Goal: Task Accomplishment & Management: Complete application form

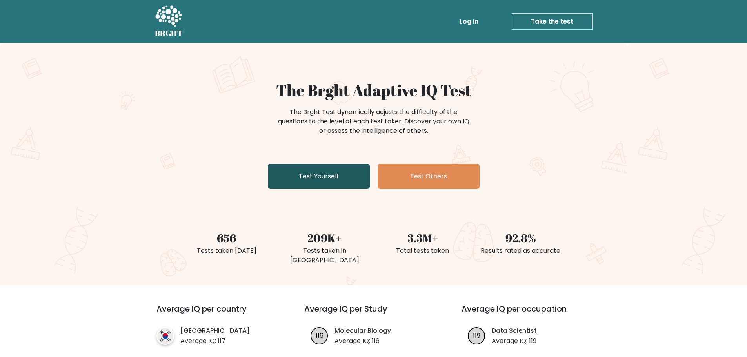
click at [321, 182] on link "Test Yourself" at bounding box center [319, 176] width 102 height 25
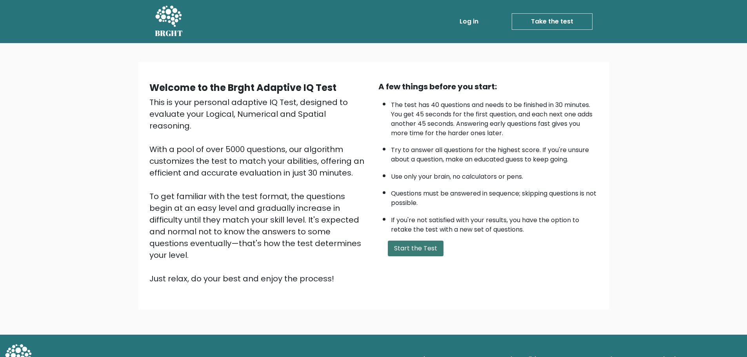
click at [411, 245] on button "Start the Test" at bounding box center [416, 249] width 56 height 16
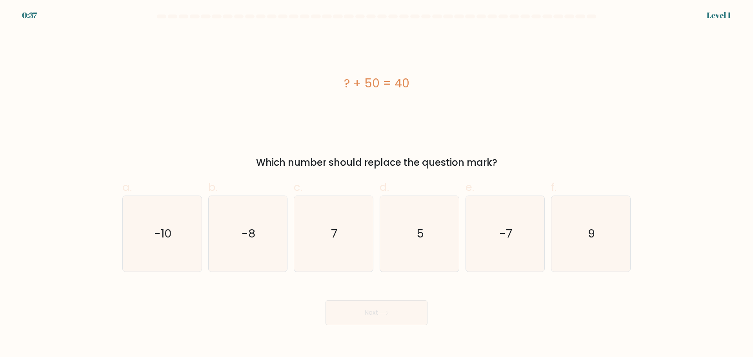
drag, startPoint x: 206, startPoint y: 83, endPoint x: 518, endPoint y: 157, distance: 320.9
click at [518, 157] on div "? + 50 = 40 Which number should replace the question mark?" at bounding box center [377, 100] width 518 height 140
drag, startPoint x: 465, startPoint y: 161, endPoint x: 491, endPoint y: 98, distance: 68.6
click at [491, 98] on div "? + 50 = 40" at bounding box center [376, 83] width 508 height 107
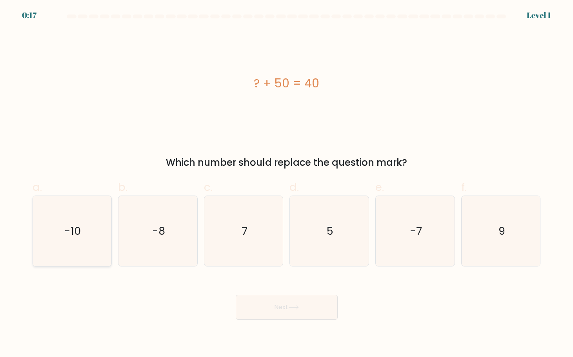
click at [93, 235] on icon "-10" at bounding box center [72, 231] width 70 height 70
click at [287, 184] on input "a. -10" at bounding box center [287, 181] width 0 height 5
radio input "true"
click at [273, 310] on button "Next" at bounding box center [287, 307] width 102 height 25
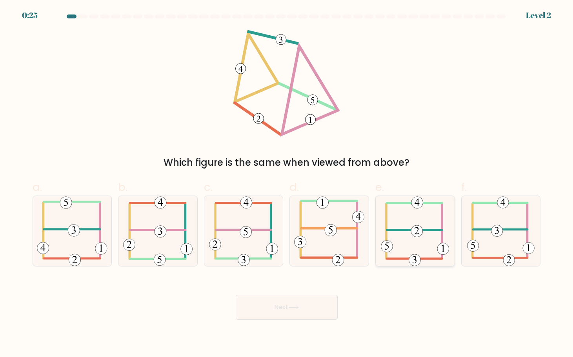
click at [425, 221] on icon at bounding box center [415, 231] width 68 height 70
click at [287, 184] on input "e." at bounding box center [287, 181] width 0 height 5
radio input "true"
click at [304, 306] on button "Next" at bounding box center [287, 307] width 102 height 25
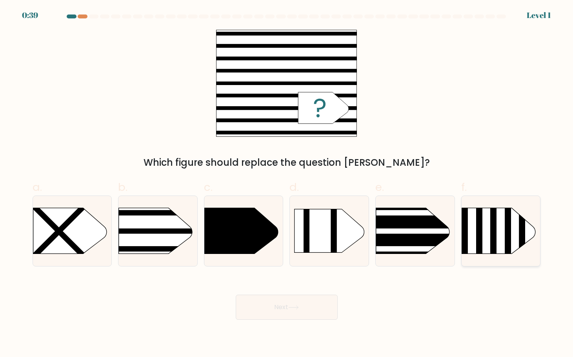
click at [496, 246] on rect at bounding box center [493, 231] width 6 height 47
click at [287, 184] on input "f." at bounding box center [287, 181] width 0 height 5
radio input "true"
click at [312, 316] on button "Next" at bounding box center [287, 307] width 102 height 25
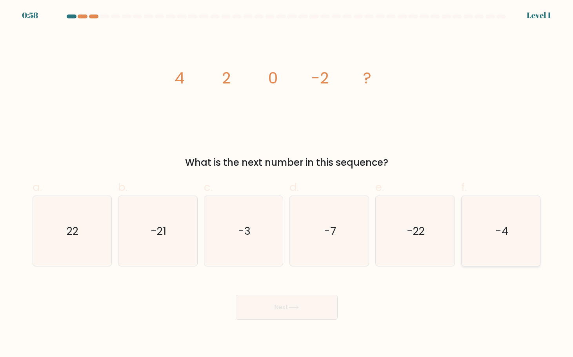
click at [517, 224] on icon "-4" at bounding box center [501, 231] width 70 height 70
click at [287, 184] on input "f. -4" at bounding box center [287, 181] width 0 height 5
radio input "true"
click at [308, 309] on button "Next" at bounding box center [287, 307] width 102 height 25
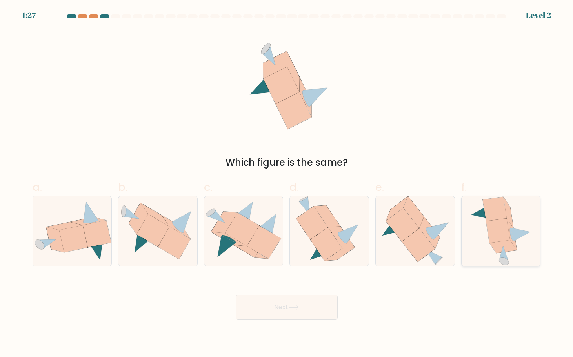
click at [508, 219] on icon at bounding box center [509, 212] width 10 height 31
click at [287, 184] on input "f." at bounding box center [287, 181] width 0 height 5
radio input "true"
click at [301, 318] on button "Next" at bounding box center [287, 307] width 102 height 25
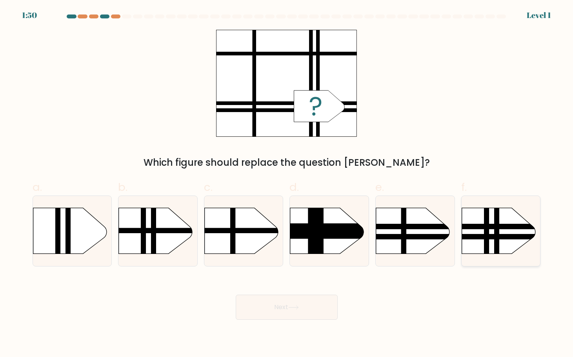
click at [490, 217] on rect at bounding box center [450, 198] width 205 height 156
click at [287, 184] on input "f." at bounding box center [287, 181] width 0 height 5
radio input "true"
click at [305, 310] on button "Next" at bounding box center [287, 307] width 102 height 25
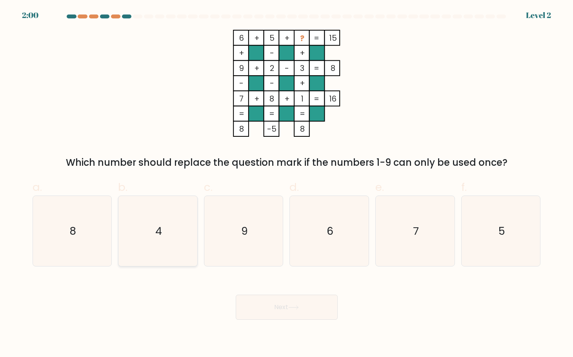
click at [182, 237] on icon "4" at bounding box center [158, 231] width 70 height 70
click at [287, 184] on input "b. 4" at bounding box center [287, 181] width 0 height 5
radio input "true"
click at [332, 311] on button "Next" at bounding box center [287, 307] width 102 height 25
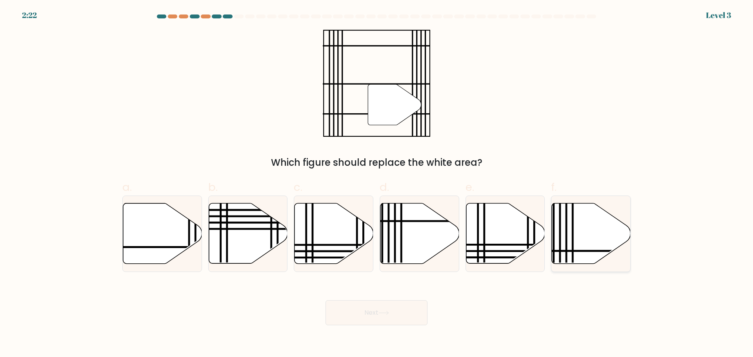
click at [599, 252] on icon at bounding box center [591, 233] width 79 height 60
click at [377, 184] on input "f." at bounding box center [377, 181] width 0 height 5
radio input "true"
click at [382, 315] on icon at bounding box center [384, 313] width 11 height 4
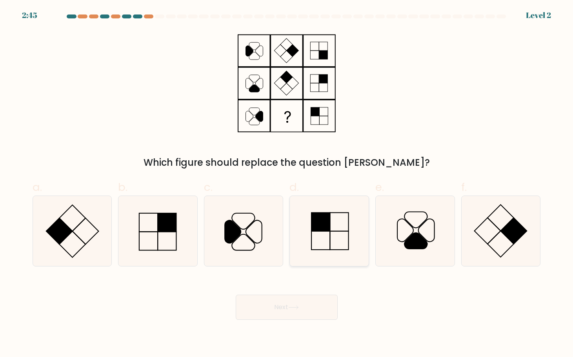
click at [305, 235] on icon at bounding box center [329, 231] width 70 height 70
click at [287, 184] on input "d." at bounding box center [287, 181] width 0 height 5
radio input "true"
click at [299, 320] on button "Next" at bounding box center [287, 307] width 102 height 25
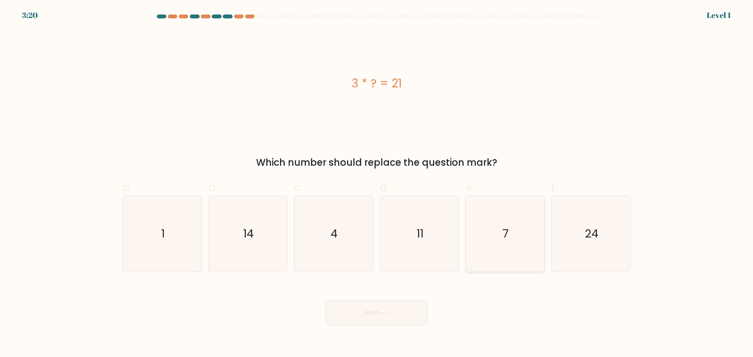
drag, startPoint x: 194, startPoint y: 123, endPoint x: 478, endPoint y: 253, distance: 312.5
click at [478, 253] on icon "7" at bounding box center [505, 234] width 76 height 76
click at [377, 184] on input "e. 7" at bounding box center [377, 181] width 0 height 5
radio input "true"
click at [365, 321] on button "Next" at bounding box center [377, 313] width 102 height 25
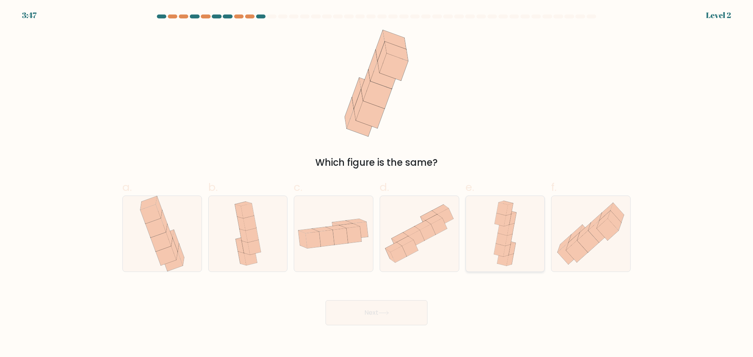
click at [477, 239] on div at bounding box center [506, 234] width 80 height 77
click at [377, 184] on input "e." at bounding box center [377, 181] width 0 height 5
radio input "true"
click at [373, 310] on button "Next" at bounding box center [377, 313] width 102 height 25
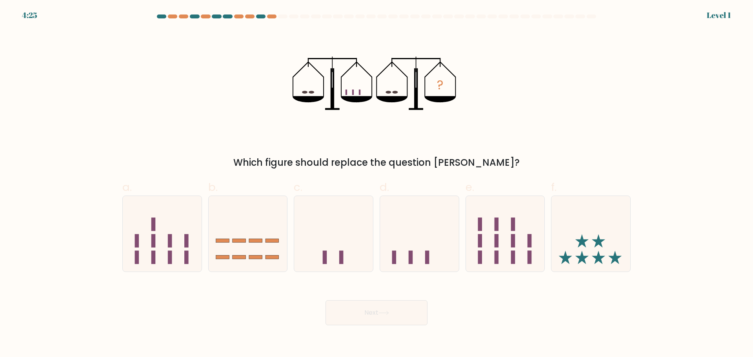
drag, startPoint x: 82, startPoint y: 138, endPoint x: 369, endPoint y: 131, distance: 287.3
click at [369, 131] on icon "?" at bounding box center [377, 83] width 168 height 107
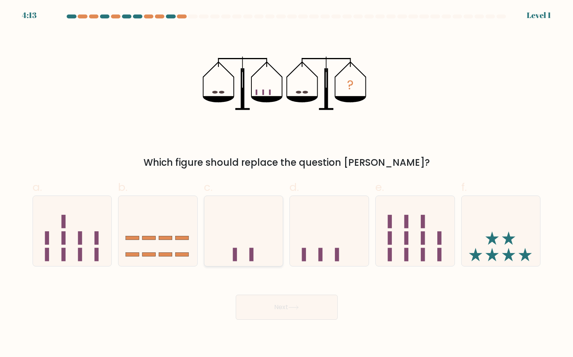
click at [244, 240] on icon at bounding box center [243, 231] width 79 height 65
click at [287, 184] on input "c." at bounding box center [287, 181] width 0 height 5
radio input "true"
click at [277, 306] on button "Next" at bounding box center [287, 307] width 102 height 25
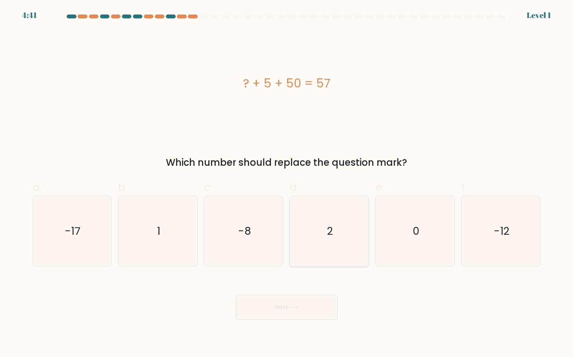
drag, startPoint x: 323, startPoint y: 237, endPoint x: 314, endPoint y: 255, distance: 20.0
click at [323, 236] on icon "2" at bounding box center [329, 231] width 70 height 70
click at [287, 184] on input "d. 2" at bounding box center [287, 181] width 0 height 5
radio input "true"
click at [299, 307] on icon at bounding box center [293, 308] width 11 height 4
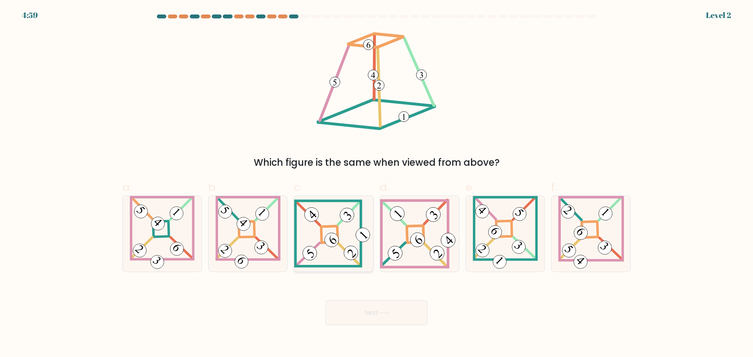
click at [302, 236] on icon at bounding box center [333, 234] width 79 height 68
click at [377, 184] on input "c." at bounding box center [377, 181] width 0 height 5
radio input "true"
click at [370, 316] on button "Next" at bounding box center [377, 313] width 102 height 25
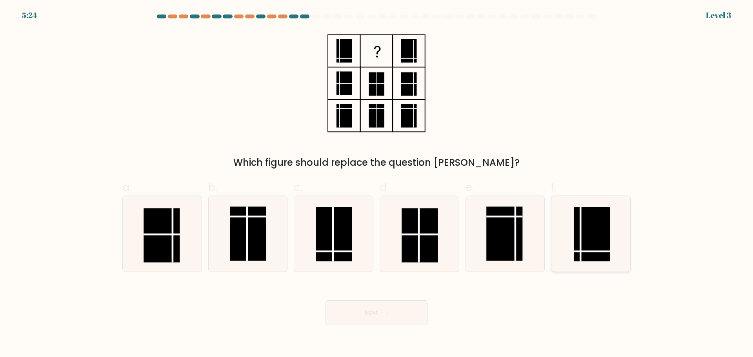
click at [583, 248] on rect at bounding box center [592, 234] width 36 height 54
click at [377, 184] on input "f." at bounding box center [377, 181] width 0 height 5
radio input "true"
click at [396, 323] on button "Next" at bounding box center [377, 313] width 102 height 25
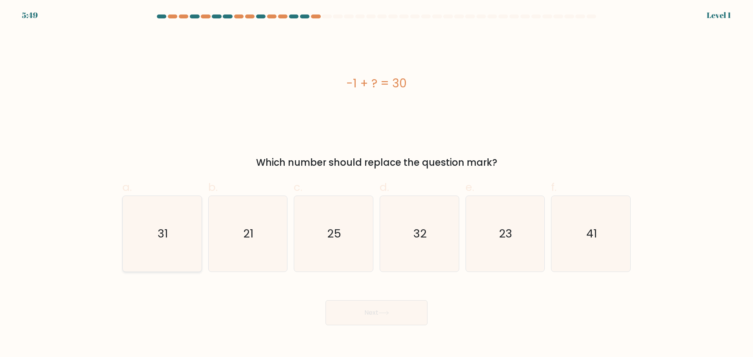
click at [155, 231] on icon "31" at bounding box center [162, 234] width 76 height 76
click at [377, 184] on input "a. 31" at bounding box center [377, 181] width 0 height 5
radio input "true"
click at [350, 317] on button "Next" at bounding box center [377, 313] width 102 height 25
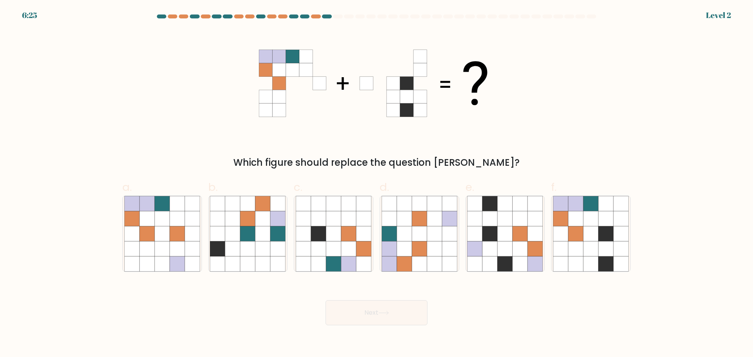
click at [227, 18] on div at bounding box center [227, 17] width 9 height 4
click at [49, 110] on form at bounding box center [376, 170] width 753 height 311
click at [481, 237] on icon at bounding box center [475, 233] width 15 height 15
click at [377, 184] on input "e." at bounding box center [377, 181] width 0 height 5
radio input "true"
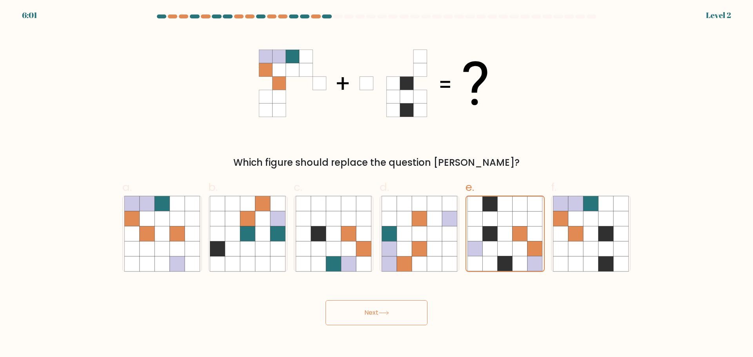
click at [390, 317] on button "Next" at bounding box center [377, 313] width 102 height 25
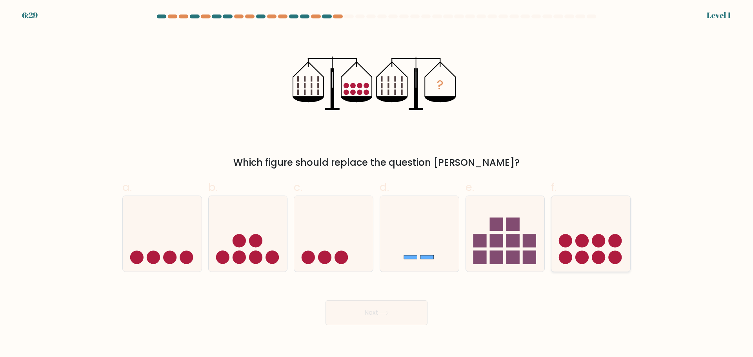
click at [560, 228] on icon at bounding box center [591, 233] width 79 height 65
click at [377, 184] on input "f." at bounding box center [377, 181] width 0 height 5
radio input "true"
click at [410, 313] on button "Next" at bounding box center [377, 313] width 102 height 25
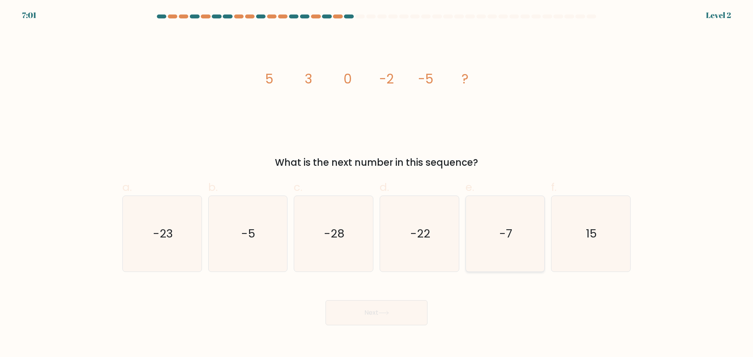
click at [486, 230] on icon "-7" at bounding box center [505, 234] width 76 height 76
click at [377, 184] on input "e. -7" at bounding box center [377, 181] width 0 height 5
radio input "true"
click at [405, 318] on button "Next" at bounding box center [377, 313] width 102 height 25
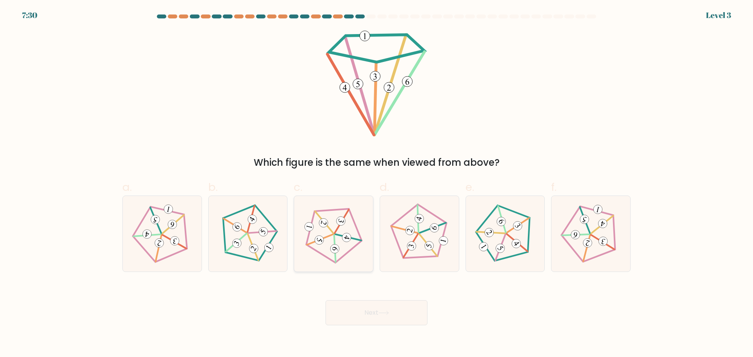
click at [348, 224] on icon at bounding box center [333, 234] width 60 height 60
click at [377, 184] on input "c." at bounding box center [377, 181] width 0 height 5
radio input "true"
click at [357, 314] on button "Next" at bounding box center [377, 313] width 102 height 25
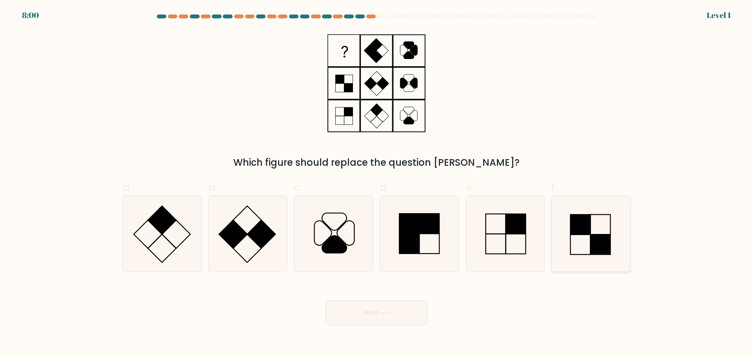
click at [583, 249] on icon at bounding box center [591, 234] width 76 height 76
click at [377, 184] on input "f." at bounding box center [377, 181] width 0 height 5
radio input "true"
click at [373, 317] on button "Next" at bounding box center [377, 313] width 102 height 25
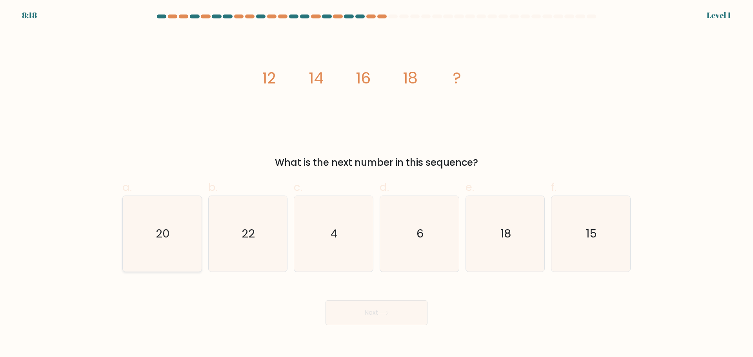
click at [148, 250] on icon "20" at bounding box center [162, 234] width 76 height 76
click at [377, 184] on input "a. 20" at bounding box center [377, 181] width 0 height 5
radio input "true"
click at [393, 318] on button "Next" at bounding box center [377, 313] width 102 height 25
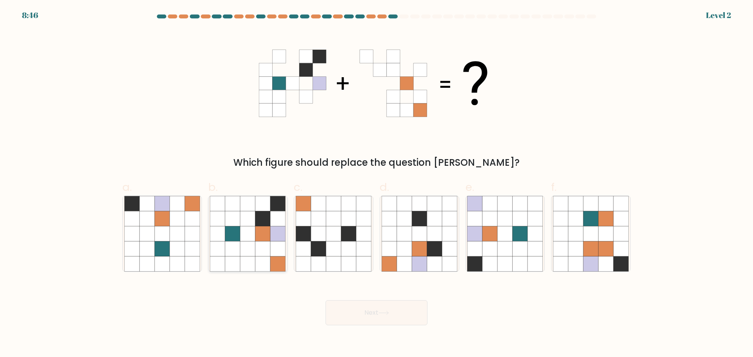
click at [263, 253] on icon at bounding box center [262, 248] width 15 height 15
click at [377, 184] on input "b." at bounding box center [377, 181] width 0 height 5
radio input "true"
click at [393, 318] on button "Next" at bounding box center [377, 313] width 102 height 25
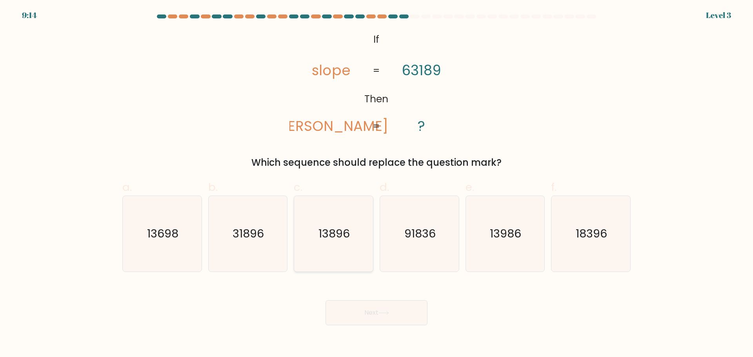
click at [336, 243] on icon "13896" at bounding box center [334, 234] width 76 height 76
click at [377, 184] on input "c. 13896" at bounding box center [377, 181] width 0 height 5
radio input "true"
click at [247, 249] on icon "31896" at bounding box center [248, 234] width 76 height 76
click at [377, 184] on input "b. 31896" at bounding box center [377, 181] width 0 height 5
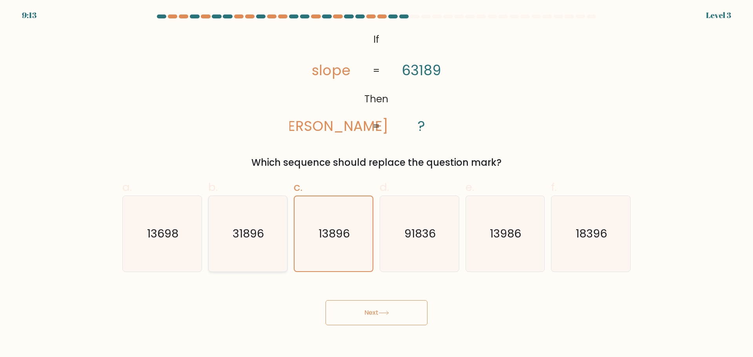
radio input "true"
click at [379, 323] on button "Next" at bounding box center [377, 313] width 102 height 25
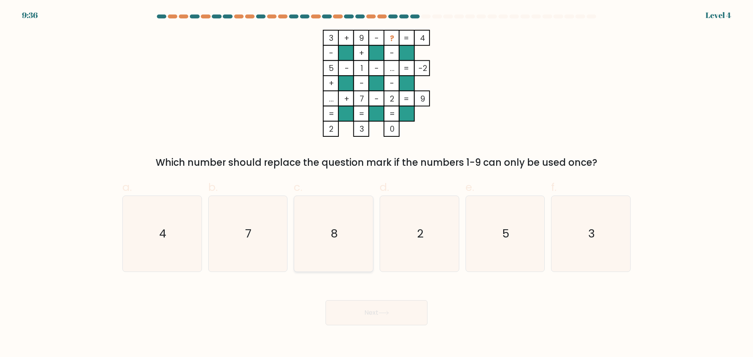
click at [359, 235] on icon "8" at bounding box center [334, 234] width 76 height 76
click at [377, 184] on input "c. 8" at bounding box center [377, 181] width 0 height 5
radio input "true"
click at [361, 308] on button "Next" at bounding box center [377, 313] width 102 height 25
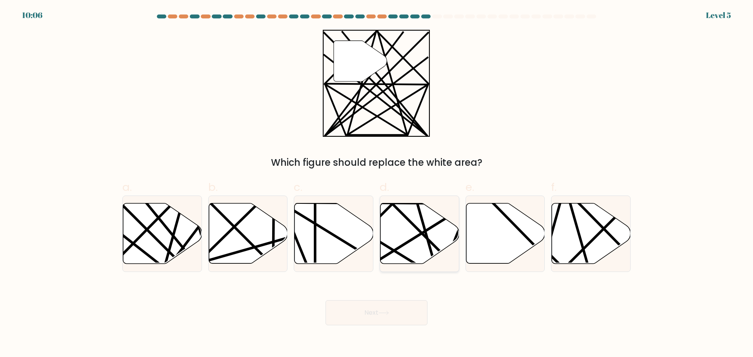
click at [417, 224] on icon at bounding box center [420, 233] width 79 height 60
click at [377, 184] on input "d." at bounding box center [377, 181] width 0 height 5
radio input "true"
click at [391, 319] on button "Next" at bounding box center [377, 313] width 102 height 25
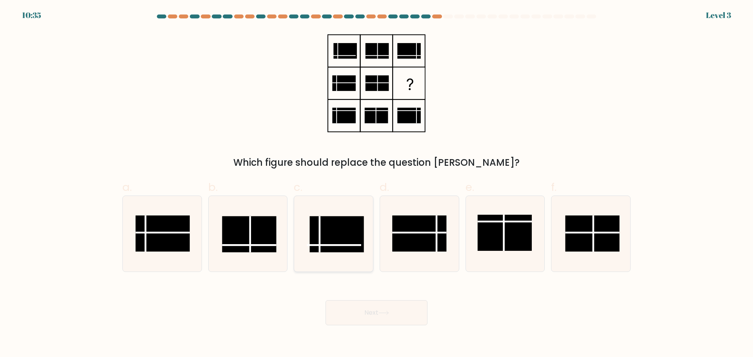
click at [321, 226] on rect at bounding box center [337, 234] width 54 height 36
click at [377, 184] on input "c." at bounding box center [377, 181] width 0 height 5
radio input "true"
click at [371, 314] on button "Next" at bounding box center [377, 313] width 102 height 25
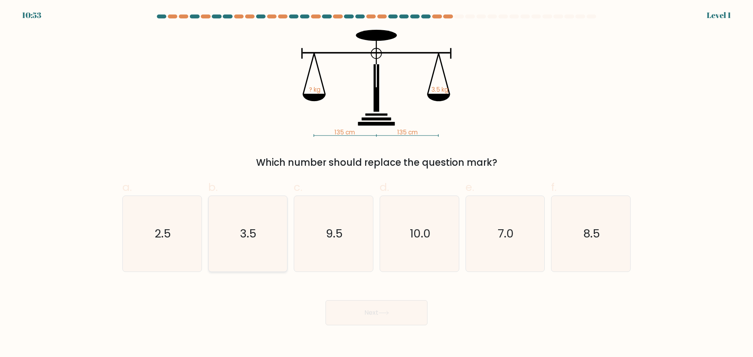
click at [238, 233] on icon "3.5" at bounding box center [248, 234] width 76 height 76
click at [377, 184] on input "b. 3.5" at bounding box center [377, 181] width 0 height 5
radio input "true"
click at [367, 310] on button "Next" at bounding box center [377, 313] width 102 height 25
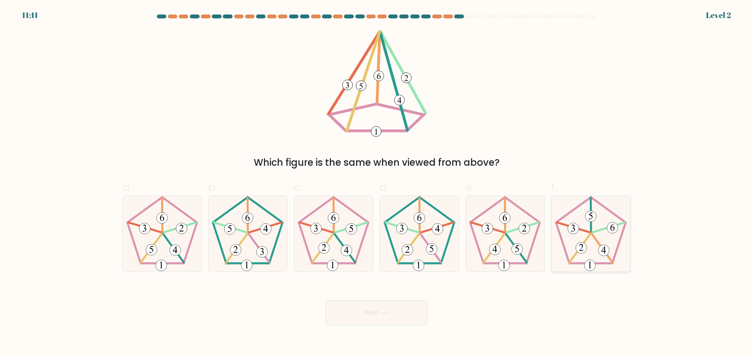
click at [604, 226] on icon at bounding box center [591, 234] width 76 height 76
click at [377, 184] on input "f." at bounding box center [377, 181] width 0 height 5
radio input "true"
click at [508, 208] on icon at bounding box center [505, 234] width 76 height 76
click at [377, 184] on input "e." at bounding box center [377, 181] width 0 height 5
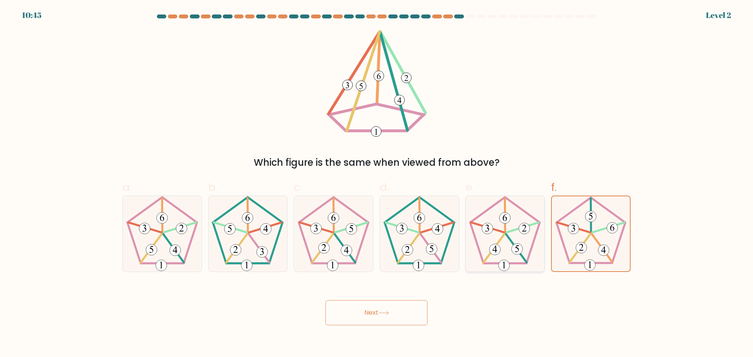
radio input "true"
click at [370, 325] on button "Next" at bounding box center [377, 313] width 102 height 25
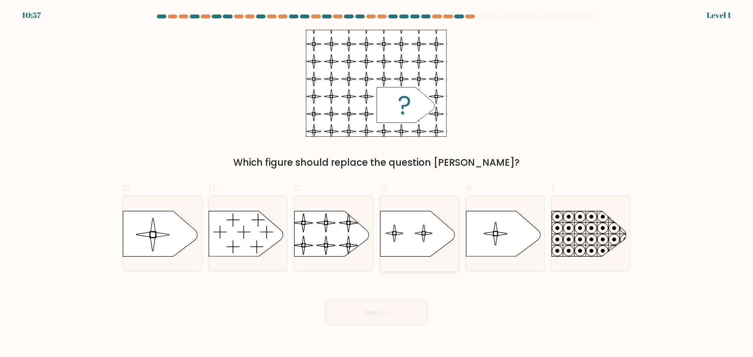
click at [389, 237] on icon at bounding box center [418, 234] width 74 height 46
click at [377, 184] on input "d." at bounding box center [377, 181] width 0 height 5
radio input "true"
click at [378, 313] on button "Next" at bounding box center [377, 313] width 102 height 25
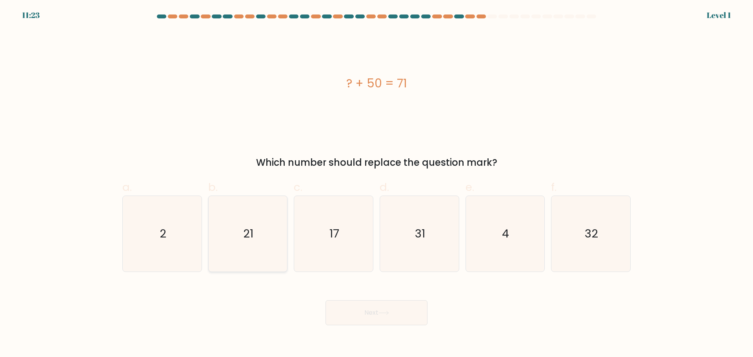
click at [233, 255] on icon "21" at bounding box center [248, 234] width 76 height 76
click at [377, 184] on input "b. 21" at bounding box center [377, 181] width 0 height 5
radio input "true"
click at [376, 313] on button "Next" at bounding box center [377, 313] width 102 height 25
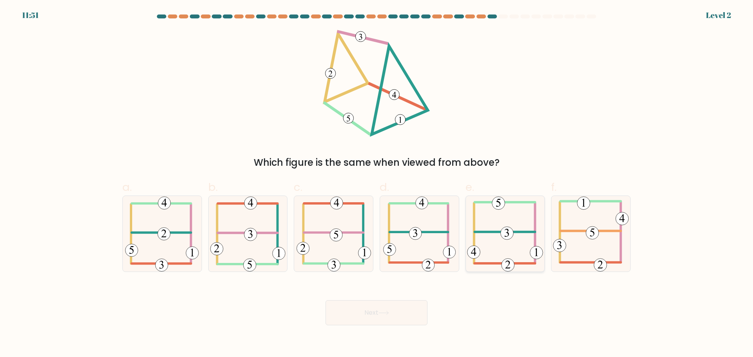
click at [484, 225] on icon at bounding box center [505, 234] width 76 height 76
click at [377, 184] on input "e." at bounding box center [377, 181] width 0 height 5
radio input "true"
click at [410, 308] on button "Next" at bounding box center [377, 313] width 102 height 25
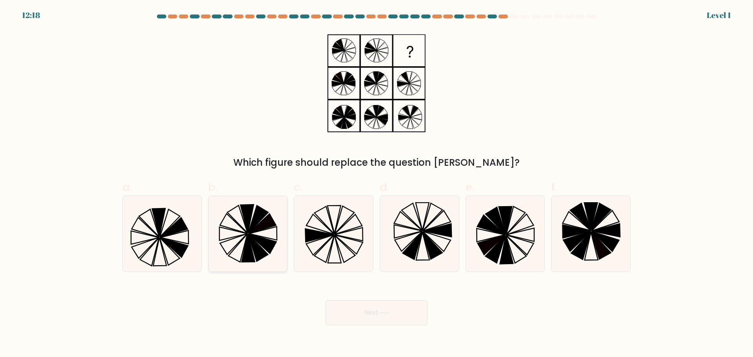
click at [244, 242] on icon at bounding box center [248, 234] width 76 height 76
click at [377, 184] on input "b." at bounding box center [377, 181] width 0 height 5
radio input "true"
click at [354, 312] on button "Next" at bounding box center [377, 313] width 102 height 25
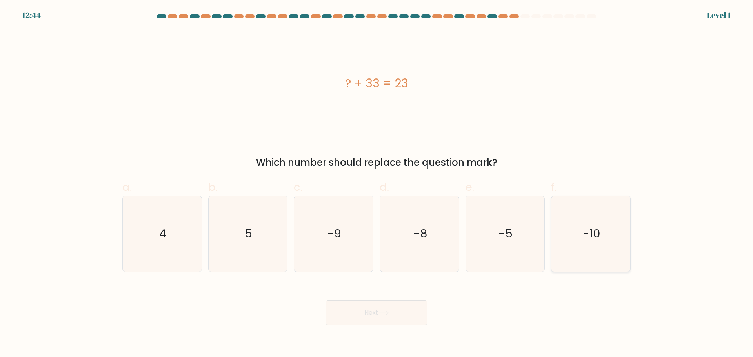
click at [579, 240] on icon "-10" at bounding box center [591, 234] width 76 height 76
click at [377, 184] on input "f. -10" at bounding box center [377, 181] width 0 height 5
radio input "true"
click at [389, 316] on button "Next" at bounding box center [377, 313] width 102 height 25
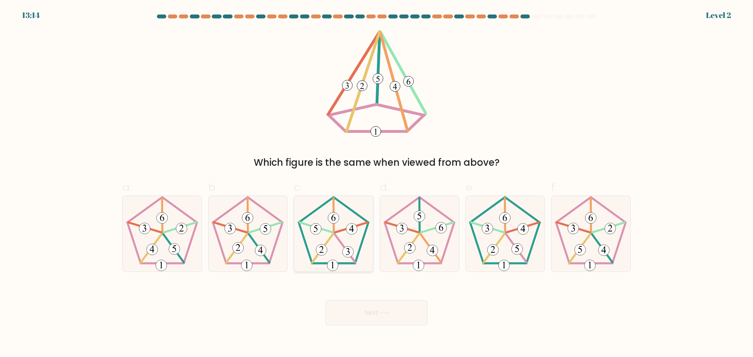
click at [321, 235] on icon at bounding box center [334, 234] width 76 height 76
click at [377, 184] on input "c." at bounding box center [377, 181] width 0 height 5
radio input "true"
click at [357, 313] on button "Next" at bounding box center [377, 313] width 102 height 25
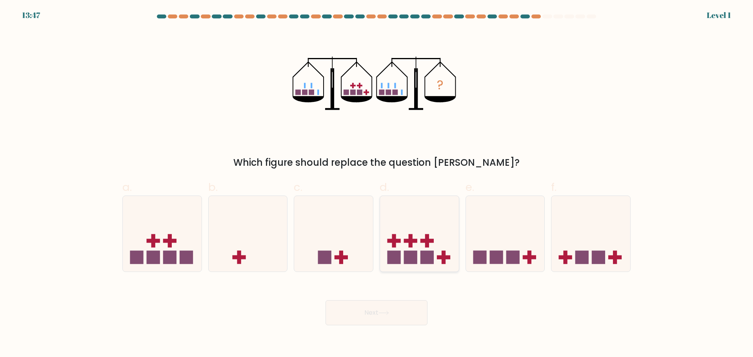
click at [422, 211] on icon at bounding box center [419, 233] width 79 height 65
click at [377, 184] on input "d." at bounding box center [377, 181] width 0 height 5
radio input "true"
click at [386, 318] on button "Next" at bounding box center [377, 313] width 102 height 25
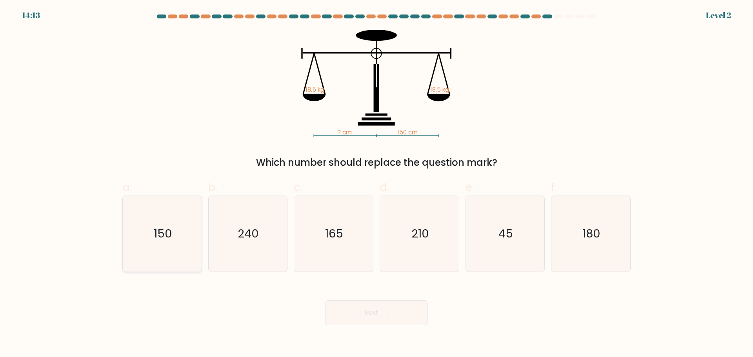
click at [184, 239] on icon "150" at bounding box center [162, 234] width 76 height 76
click at [377, 184] on input "a. 150" at bounding box center [377, 181] width 0 height 5
radio input "true"
click at [360, 313] on button "Next" at bounding box center [377, 313] width 102 height 25
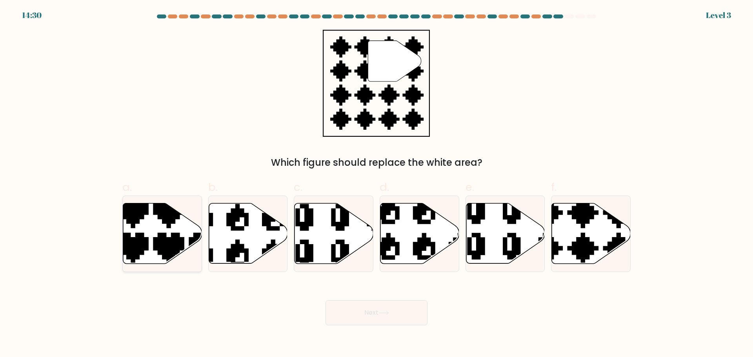
click at [153, 231] on icon at bounding box center [162, 233] width 79 height 60
click at [377, 184] on input "a." at bounding box center [377, 181] width 0 height 5
radio input "true"
click at [387, 320] on button "Next" at bounding box center [377, 313] width 102 height 25
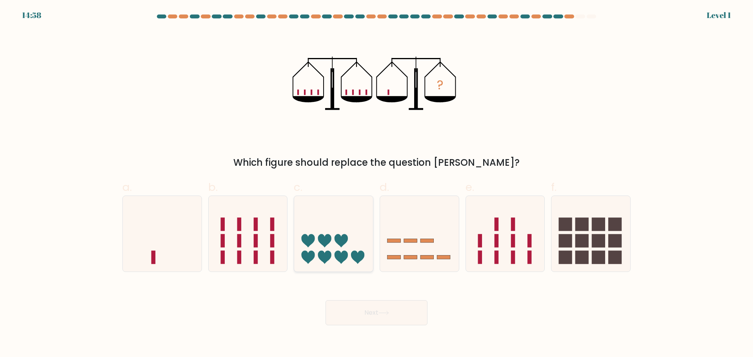
click at [321, 235] on icon at bounding box center [324, 240] width 13 height 13
click at [377, 184] on input "c." at bounding box center [377, 181] width 0 height 5
radio input "true"
click at [363, 307] on button "Next" at bounding box center [377, 313] width 102 height 25
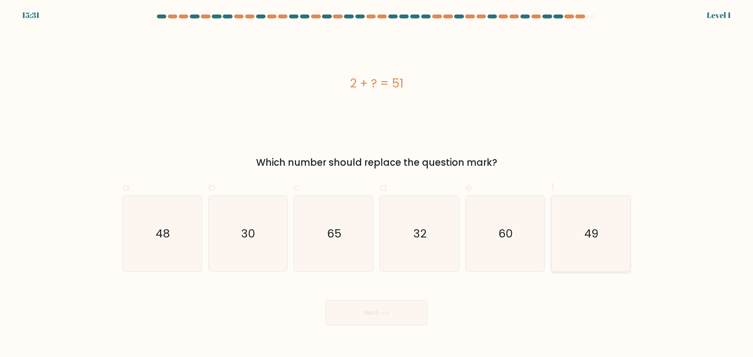
click at [605, 239] on icon "49" at bounding box center [591, 234] width 76 height 76
click at [377, 184] on input "f. 49" at bounding box center [377, 181] width 0 height 5
radio input "true"
click at [390, 317] on button "Next" at bounding box center [377, 313] width 102 height 25
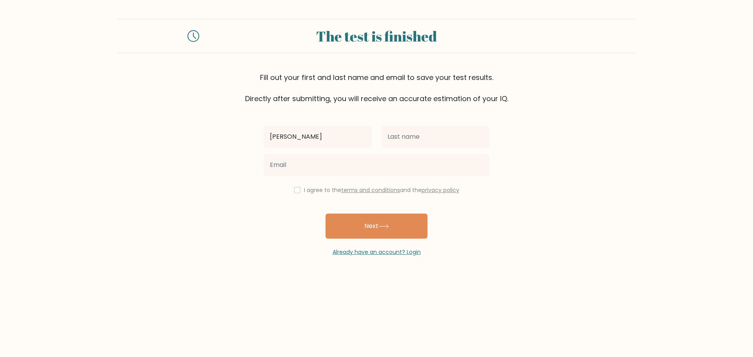
type input "[PERSON_NAME]"
type input "Suello"
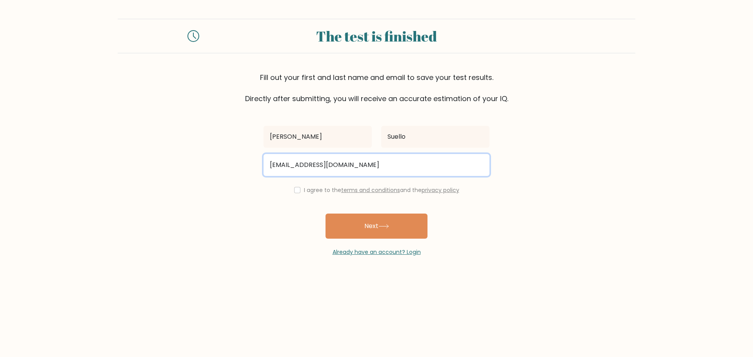
type input "itsme.gracesuello@gmail.com"
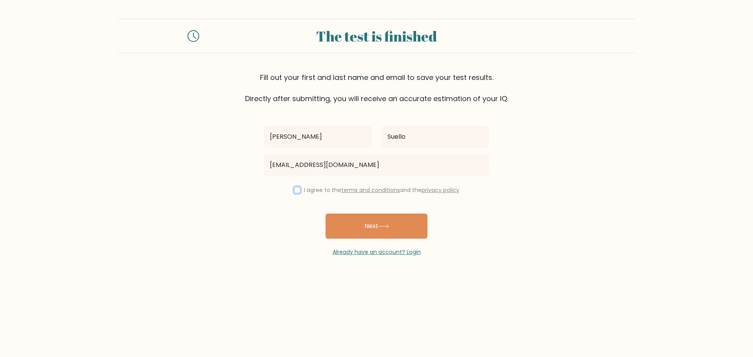
click at [294, 191] on input "checkbox" at bounding box center [297, 190] width 6 height 6
checkbox input "true"
click at [392, 229] on button "Next" at bounding box center [377, 226] width 102 height 25
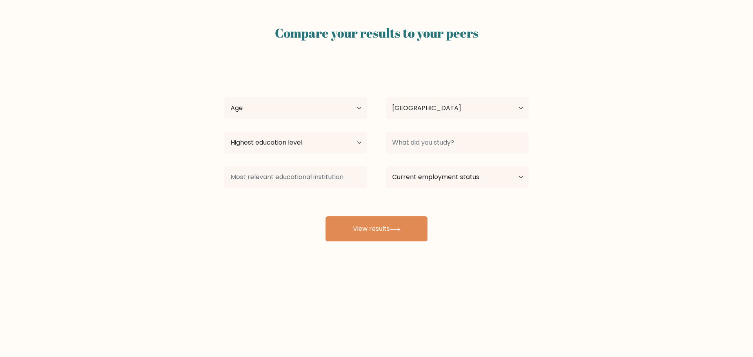
select select "PH"
click at [272, 115] on select "Age Under [DEMOGRAPHIC_DATA] [DEMOGRAPHIC_DATA] [DEMOGRAPHIC_DATA] [DEMOGRAPHIC…" at bounding box center [295, 108] width 143 height 22
select select "25_34"
click at [224, 97] on select "Age Under [DEMOGRAPHIC_DATA] [DEMOGRAPHIC_DATA] [DEMOGRAPHIC_DATA] [DEMOGRAPHIC…" at bounding box center [295, 108] width 143 height 22
click at [297, 150] on select "Highest education level No schooling Primary Lower Secondary Upper Secondary Oc…" at bounding box center [295, 143] width 143 height 22
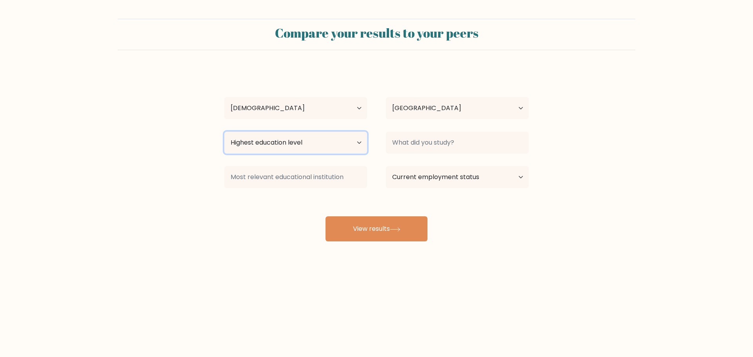
select select "upper_secondary"
click at [224, 132] on select "Highest education level No schooling Primary Lower Secondary Upper Secondary Oc…" at bounding box center [295, 143] width 143 height 22
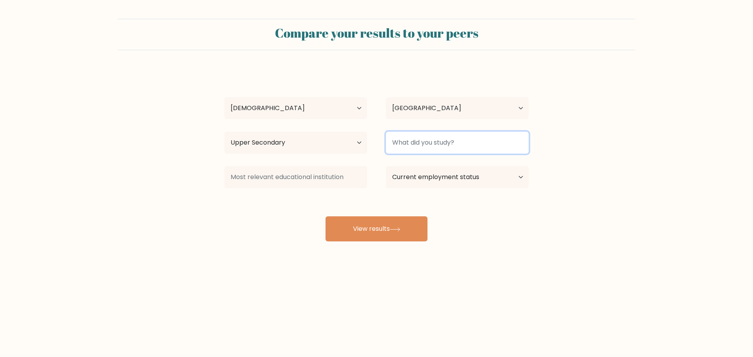
click at [418, 154] on input at bounding box center [457, 143] width 143 height 22
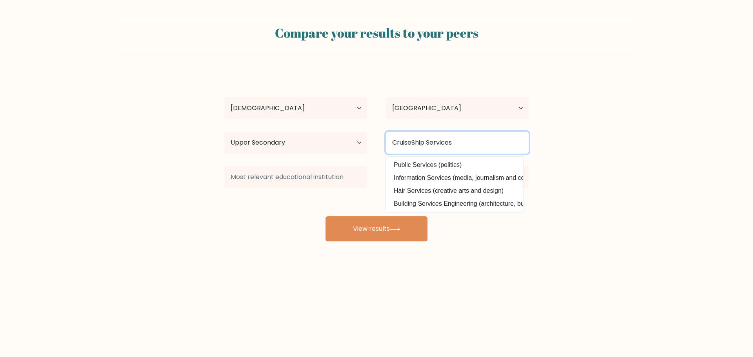
type input "CruiseShip Services"
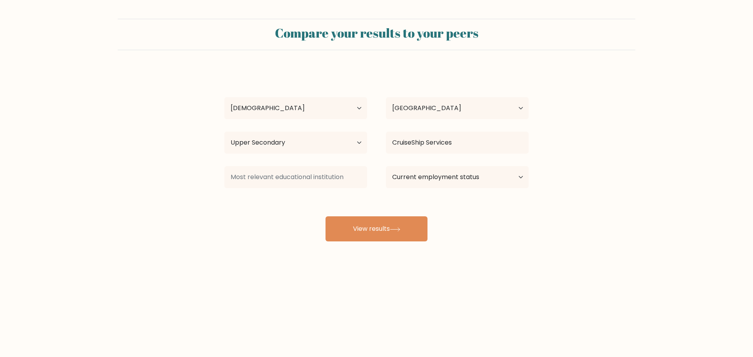
click at [267, 201] on div "Grace Ryan Suello Age Under 18 years old 18-24 years old 25-34 years old 35-44 …" at bounding box center [377, 155] width 314 height 173
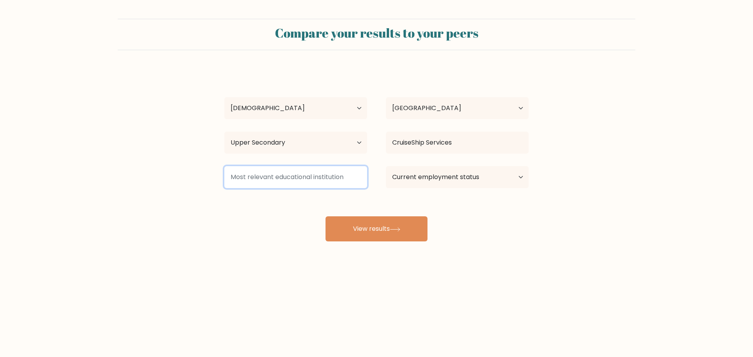
click at [277, 178] on input at bounding box center [295, 177] width 143 height 22
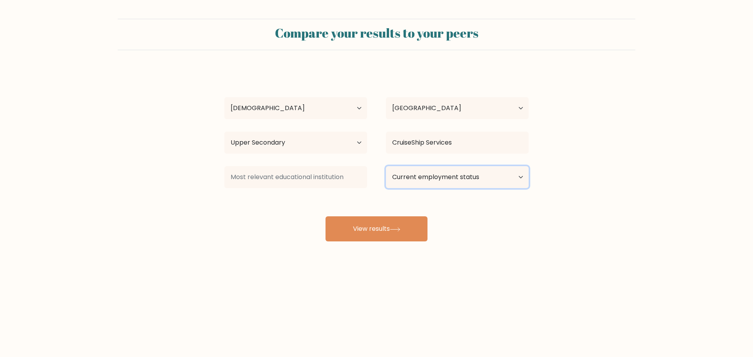
click at [435, 168] on select "Current employment status Employed Student Retired Other / prefer not to answer" at bounding box center [457, 177] width 143 height 22
select select "employed"
click at [386, 166] on select "Current employment status Employed Student Retired Other / prefer not to answer" at bounding box center [457, 177] width 143 height 22
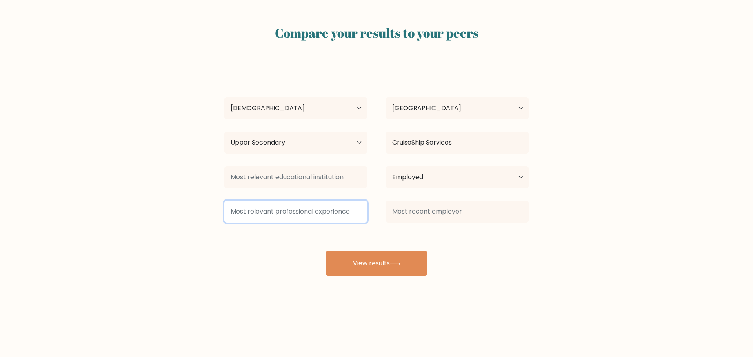
click at [293, 218] on input at bounding box center [295, 212] width 143 height 22
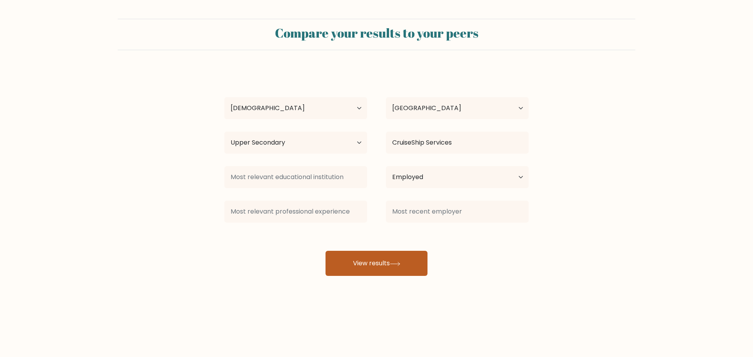
click at [371, 263] on button "View results" at bounding box center [377, 263] width 102 height 25
click at [218, 269] on form "Compare your results to your peers Grace Ryan Suello Age Under 18 years old 18-…" at bounding box center [376, 147] width 753 height 257
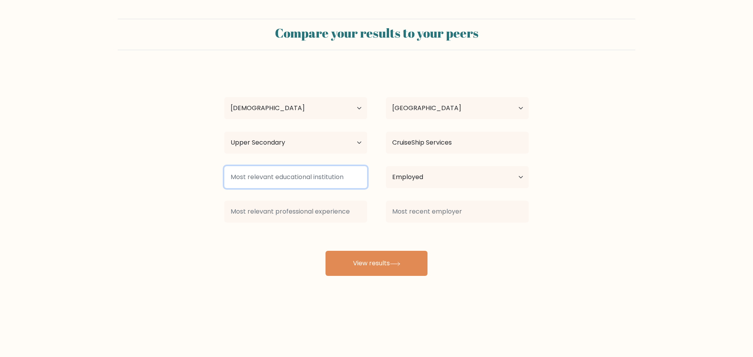
click at [269, 174] on input at bounding box center [295, 177] width 143 height 22
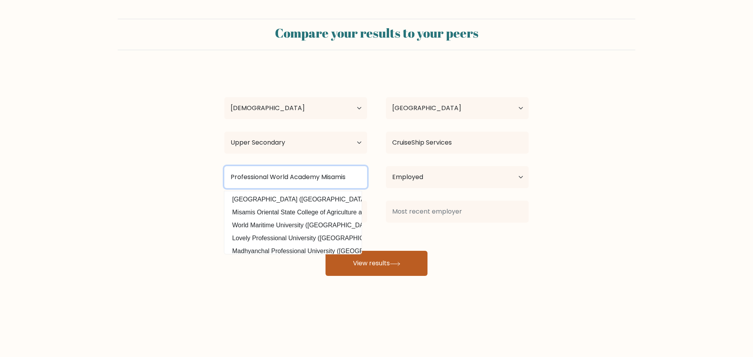
type input "Professional World Academy Misamis"
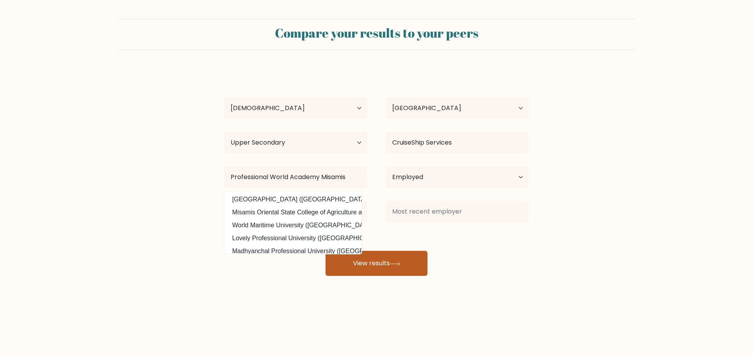
click at [356, 255] on button "View results" at bounding box center [377, 263] width 102 height 25
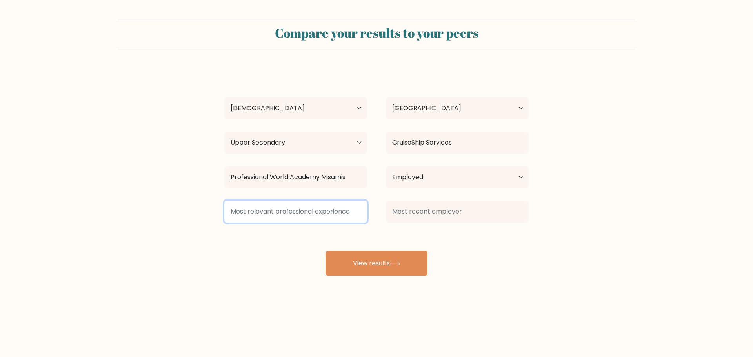
click at [292, 212] on input at bounding box center [295, 212] width 143 height 22
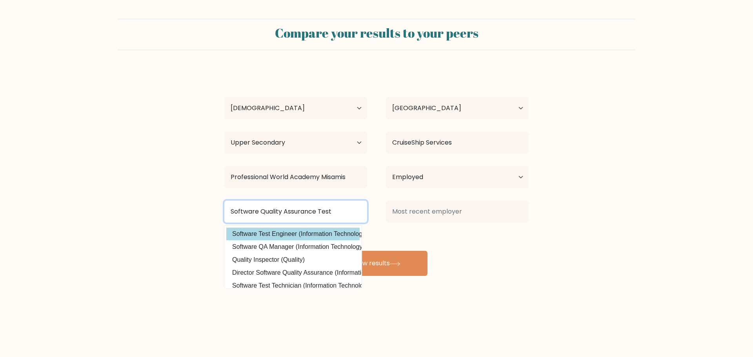
type input "Software Quality Assurance Test"
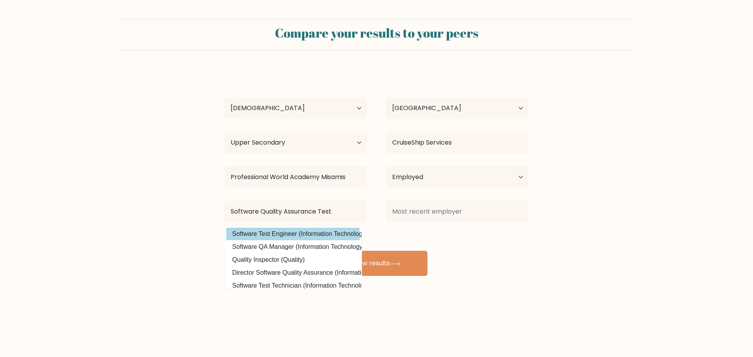
click at [285, 232] on div "Grace Ryan Suello Age Under 18 years old 18-24 years old 25-34 years old 35-44 …" at bounding box center [377, 172] width 314 height 207
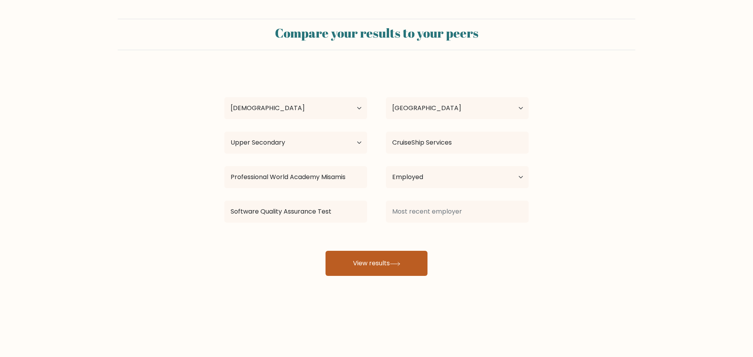
click at [398, 262] on icon at bounding box center [395, 264] width 11 height 4
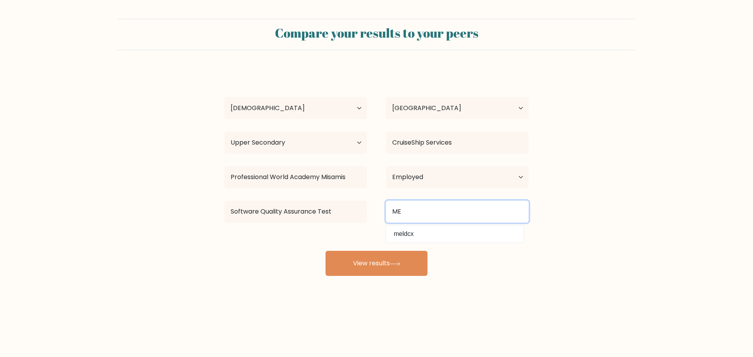
type input "M"
type input "MeldCX"
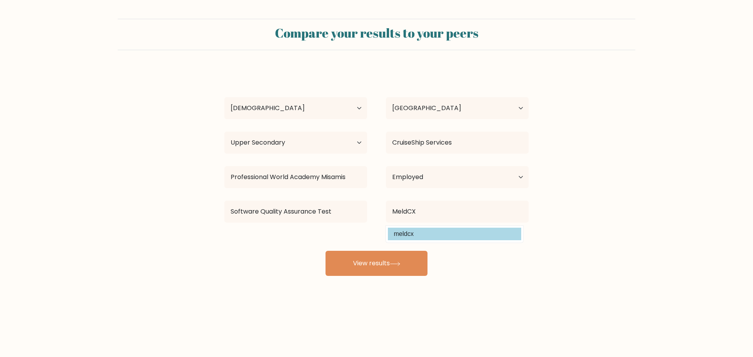
click at [408, 237] on div "Grace Ryan Suello Age Under 18 years old 18-24 years old 25-34 years old 35-44 …" at bounding box center [377, 172] width 314 height 207
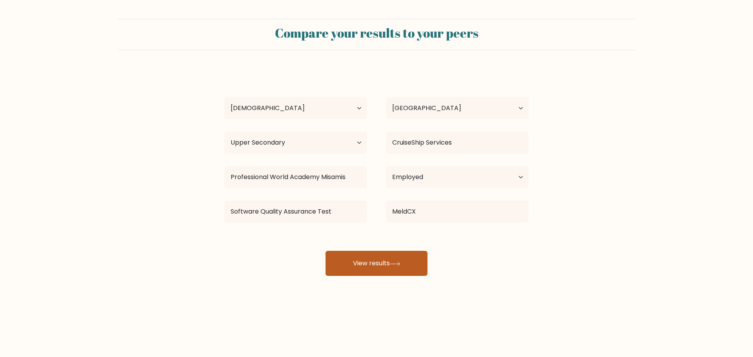
click at [400, 260] on button "View results" at bounding box center [377, 263] width 102 height 25
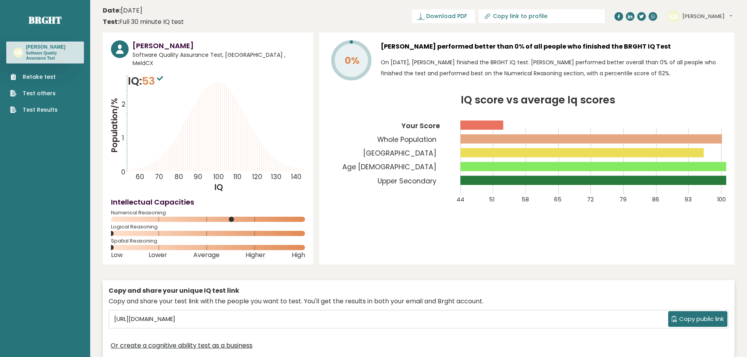
click at [113, 231] on circle at bounding box center [111, 233] width 5 height 5
click at [114, 231] on rect at bounding box center [208, 233] width 194 height 5
click at [109, 244] on div "Grace Ryan Suello Software Quality Assurance Test, Philippines , MeldCX IQ: 53 …" at bounding box center [208, 149] width 211 height 232
click at [44, 76] on link "Retake test" at bounding box center [33, 77] width 47 height 8
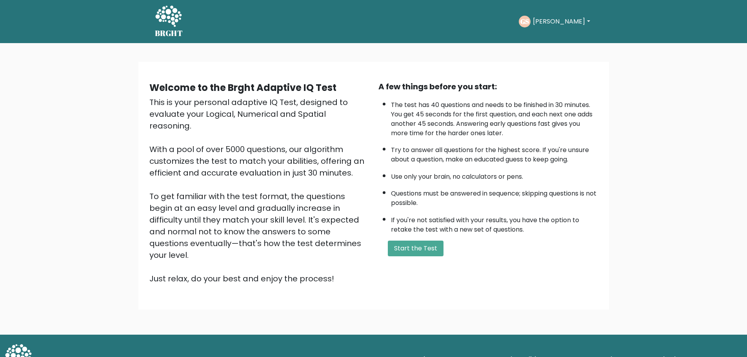
scroll to position [2, 0]
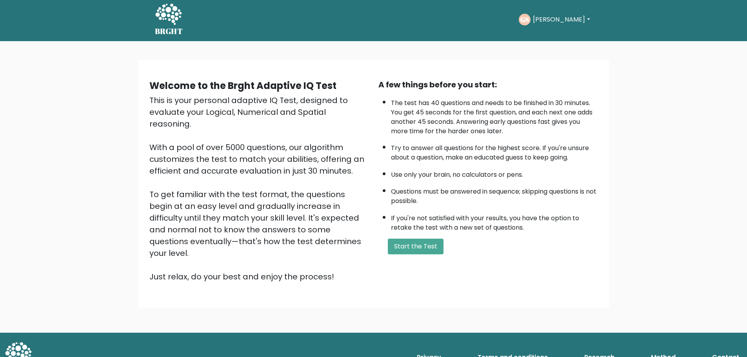
click at [564, 22] on button "[PERSON_NAME]" at bounding box center [562, 20] width 62 height 10
click at [557, 37] on link "Dashboard" at bounding box center [550, 40] width 62 height 13
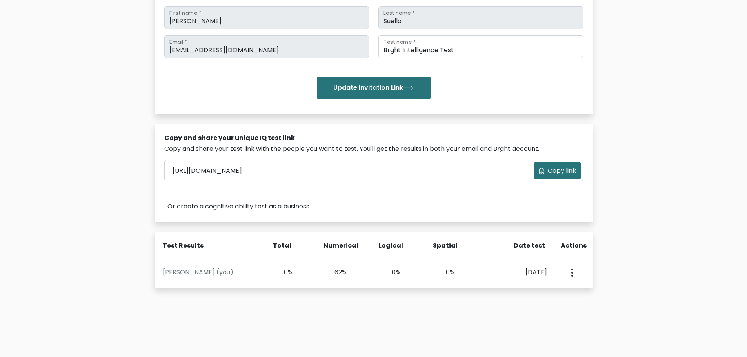
scroll to position [131, 0]
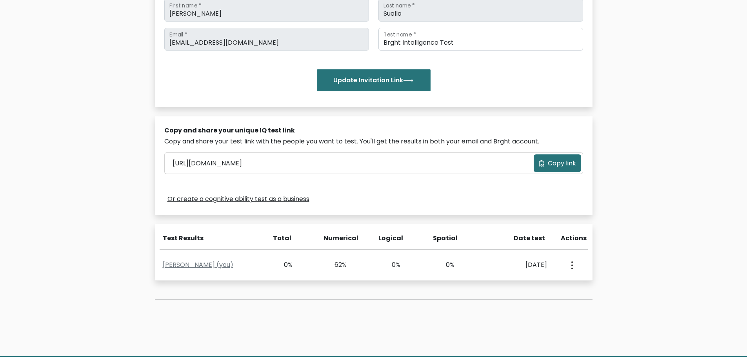
drag, startPoint x: 433, startPoint y: 236, endPoint x: 461, endPoint y: 242, distance: 28.8
click at [461, 242] on div "Spatial" at bounding box center [455, 242] width 55 height 16
copy div "Spatial"
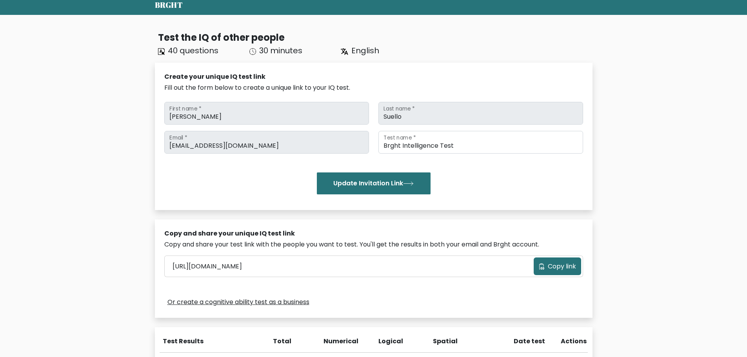
scroll to position [0, 0]
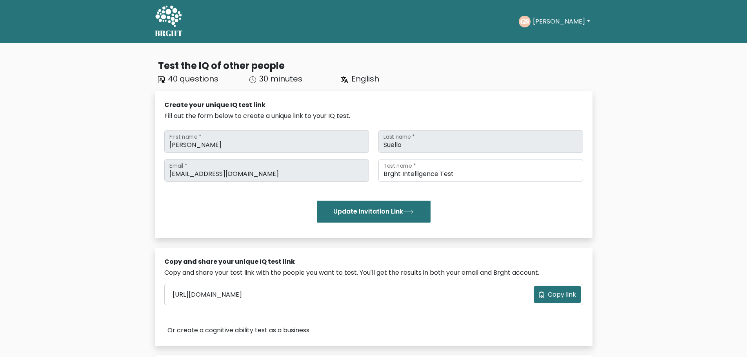
click at [570, 16] on button "Grace Ryan" at bounding box center [562, 21] width 62 height 10
click at [569, 33] on link "Dashboard" at bounding box center [550, 38] width 62 height 13
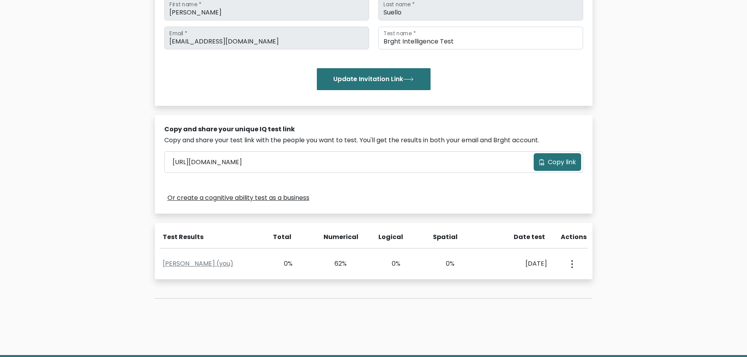
scroll to position [151, 0]
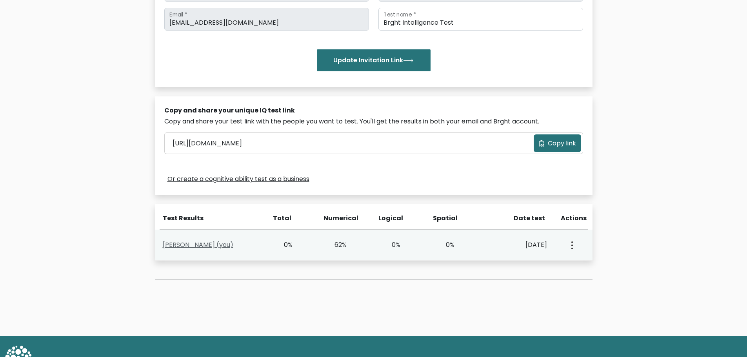
click at [174, 246] on link "[PERSON_NAME] (you)" at bounding box center [198, 245] width 71 height 9
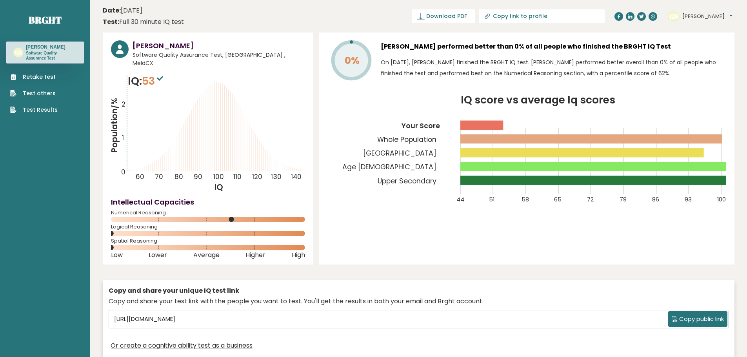
click at [149, 80] on p "IQ: 53" at bounding box center [146, 81] width 37 height 16
click at [26, 79] on link "Retake test" at bounding box center [33, 77] width 47 height 8
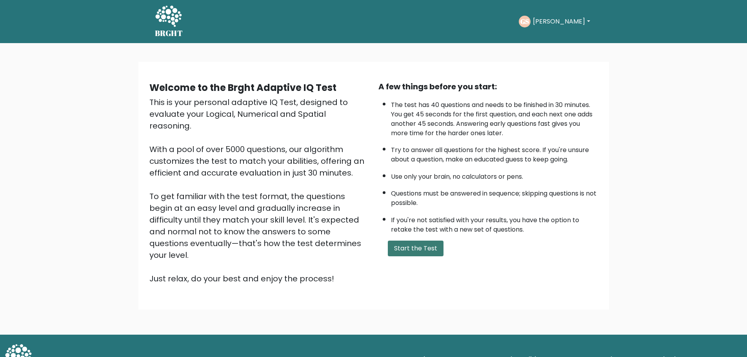
click at [403, 251] on button "Start the Test" at bounding box center [416, 249] width 56 height 16
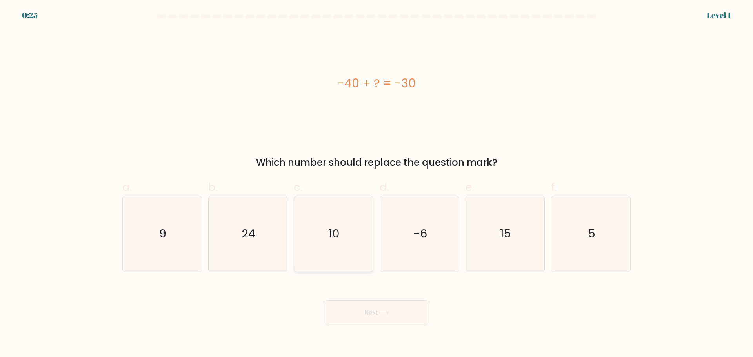
click at [335, 241] on text "10" at bounding box center [334, 234] width 11 height 16
click at [377, 184] on input "c. 10" at bounding box center [377, 181] width 0 height 5
radio input "true"
click at [355, 317] on button "Next" at bounding box center [377, 313] width 102 height 25
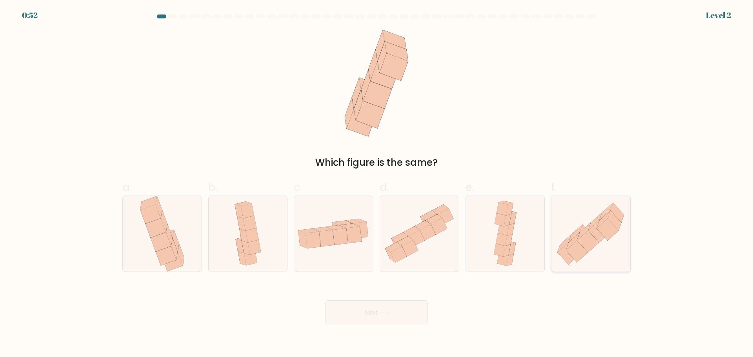
click at [607, 242] on icon at bounding box center [591, 233] width 79 height 69
click at [377, 184] on input "f." at bounding box center [377, 181] width 0 height 5
radio input "true"
click at [392, 322] on button "Next" at bounding box center [377, 313] width 102 height 25
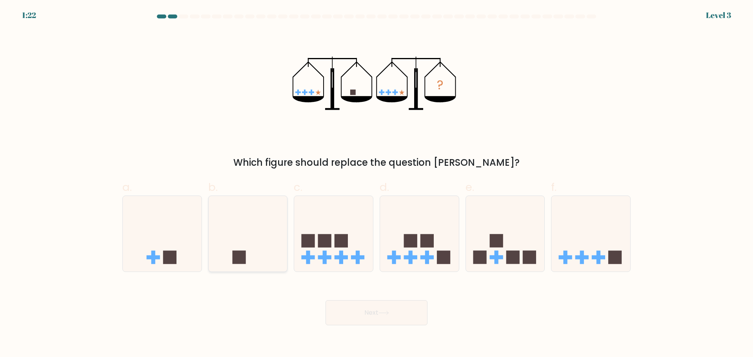
click at [212, 244] on icon at bounding box center [248, 233] width 79 height 65
click at [377, 184] on input "b." at bounding box center [377, 181] width 0 height 5
radio input "true"
click at [343, 317] on button "Next" at bounding box center [377, 313] width 102 height 25
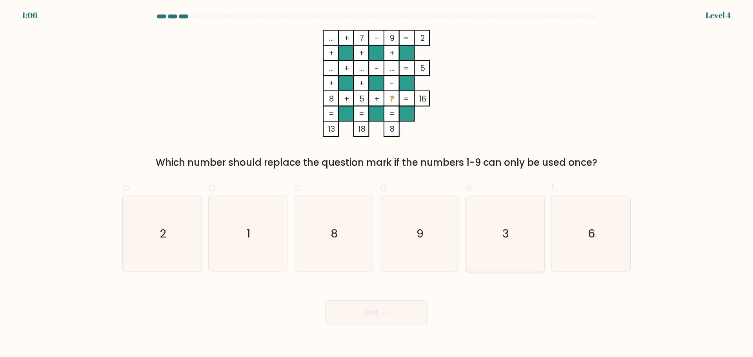
click at [493, 236] on icon "3" at bounding box center [505, 234] width 76 height 76
click at [377, 184] on input "e. 3" at bounding box center [377, 181] width 0 height 5
radio input "true"
click at [386, 324] on button "Next" at bounding box center [377, 313] width 102 height 25
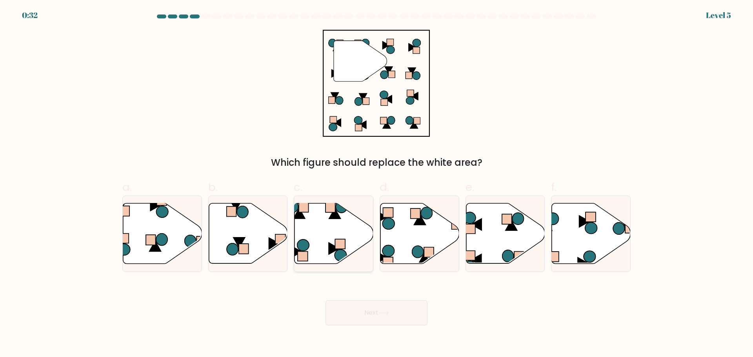
click at [332, 236] on icon at bounding box center [334, 233] width 79 height 60
click at [377, 184] on input "c." at bounding box center [377, 181] width 0 height 5
radio input "true"
click at [378, 307] on button "Next" at bounding box center [377, 313] width 102 height 25
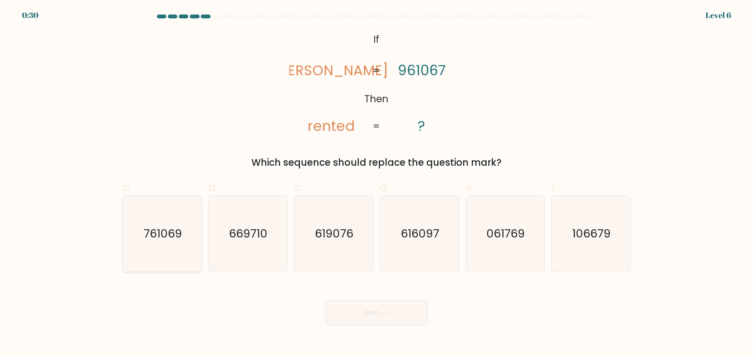
click at [158, 247] on icon "761069" at bounding box center [162, 234] width 76 height 76
click at [377, 184] on input "a. 761069" at bounding box center [377, 181] width 0 height 5
radio input "true"
click at [353, 314] on button "Next" at bounding box center [377, 313] width 102 height 25
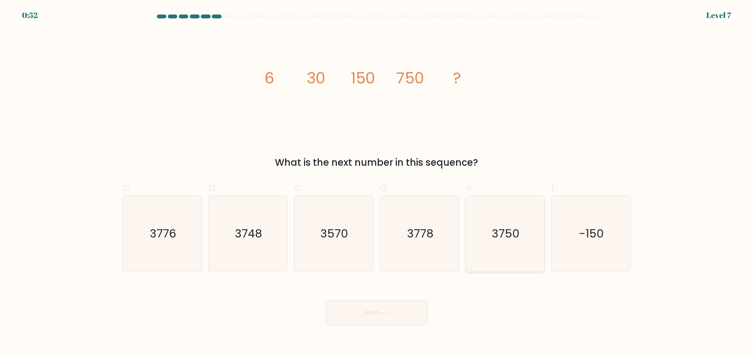
click at [487, 247] on icon "3750" at bounding box center [505, 234] width 76 height 76
click at [377, 184] on input "e. 3750" at bounding box center [377, 181] width 0 height 5
radio input "true"
click at [400, 319] on button "Next" at bounding box center [377, 313] width 102 height 25
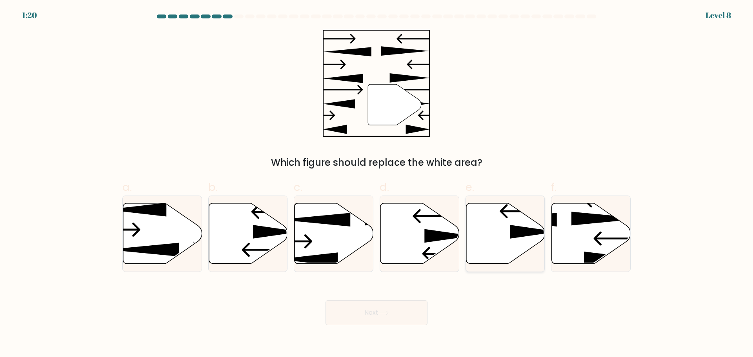
click at [520, 256] on icon at bounding box center [505, 233] width 79 height 60
click at [377, 184] on input "e." at bounding box center [377, 181] width 0 height 5
radio input "true"
click at [411, 306] on button "Next" at bounding box center [377, 313] width 102 height 25
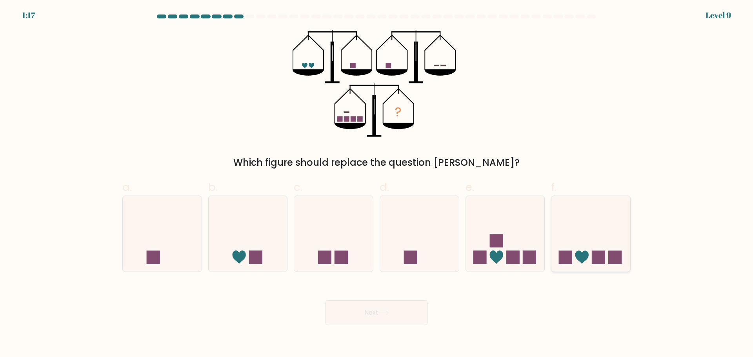
click at [603, 262] on rect at bounding box center [598, 257] width 13 height 13
click at [377, 184] on input "f." at bounding box center [377, 181] width 0 height 5
radio input "true"
click at [510, 250] on icon at bounding box center [505, 233] width 79 height 65
click at [377, 184] on input "e." at bounding box center [377, 181] width 0 height 5
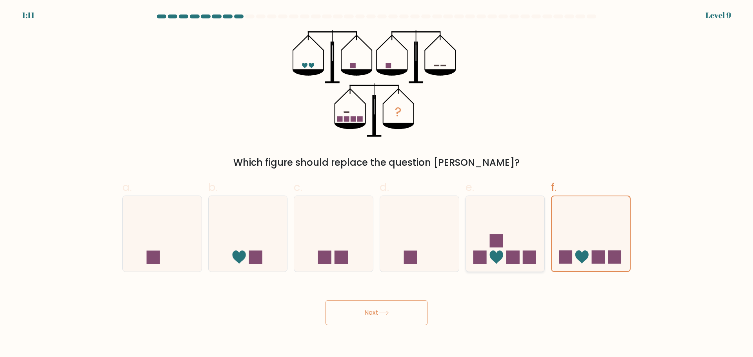
radio input "true"
click at [416, 319] on button "Next" at bounding box center [377, 313] width 102 height 25
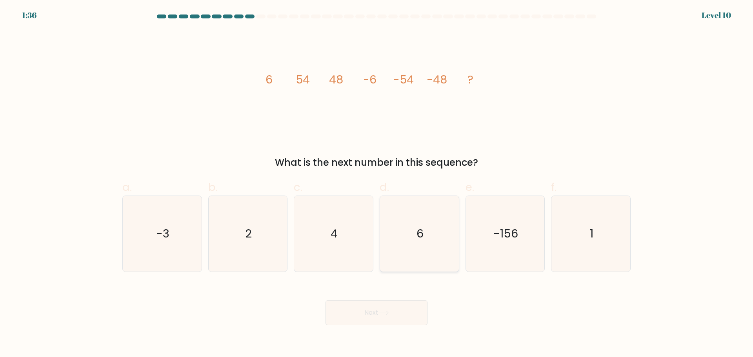
click at [417, 225] on icon "6" at bounding box center [420, 234] width 76 height 76
click at [377, 184] on input "d. 6" at bounding box center [377, 181] width 0 height 5
radio input "true"
click at [393, 323] on button "Next" at bounding box center [377, 313] width 102 height 25
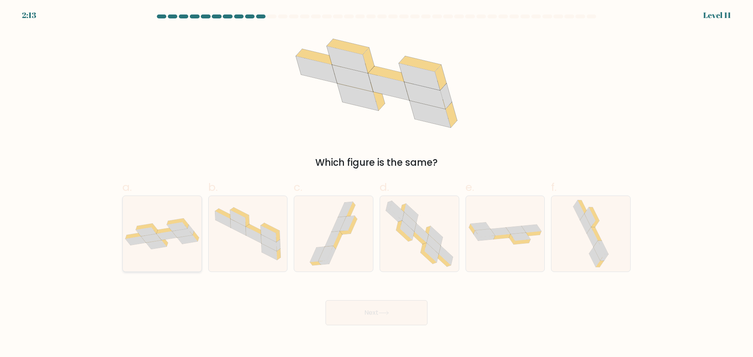
click at [188, 254] on div at bounding box center [162, 234] width 80 height 77
click at [377, 184] on input "a." at bounding box center [377, 181] width 0 height 5
radio input "true"
click at [412, 342] on body "2:11 Level 11" at bounding box center [376, 178] width 753 height 357
click at [406, 328] on body "2:10 Level 11" at bounding box center [376, 178] width 753 height 357
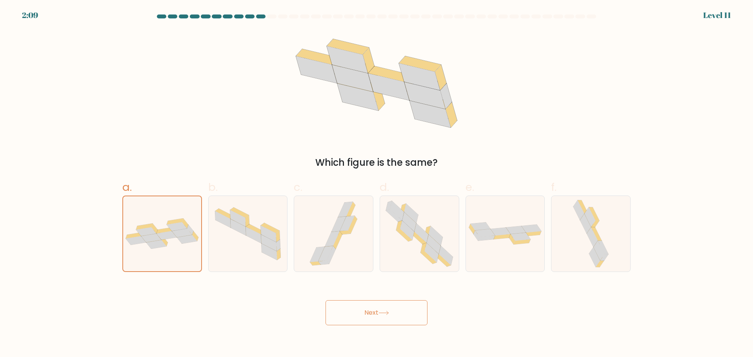
click at [401, 320] on button "Next" at bounding box center [377, 313] width 102 height 25
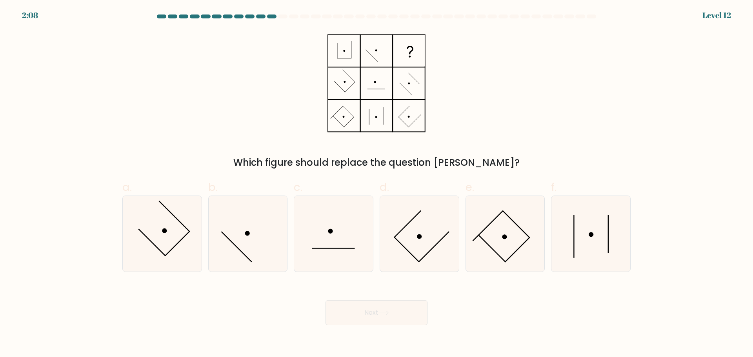
click at [412, 308] on button "Next" at bounding box center [377, 313] width 102 height 25
drag, startPoint x: 142, startPoint y: 239, endPoint x: 150, endPoint y: 234, distance: 9.0
click at [152, 234] on icon at bounding box center [162, 234] width 76 height 76
click at [377, 184] on input "a." at bounding box center [377, 181] width 0 height 5
radio input "true"
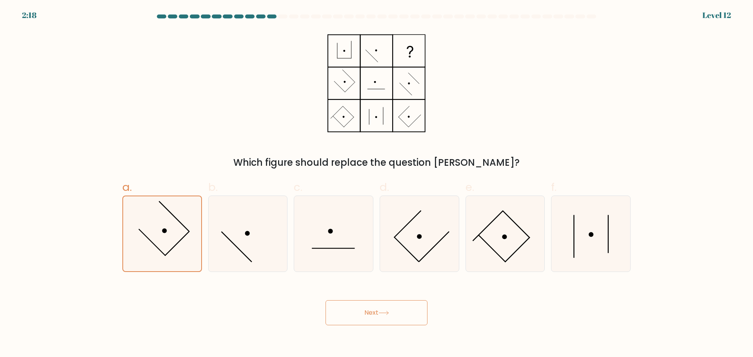
click at [356, 304] on button "Next" at bounding box center [377, 313] width 102 height 25
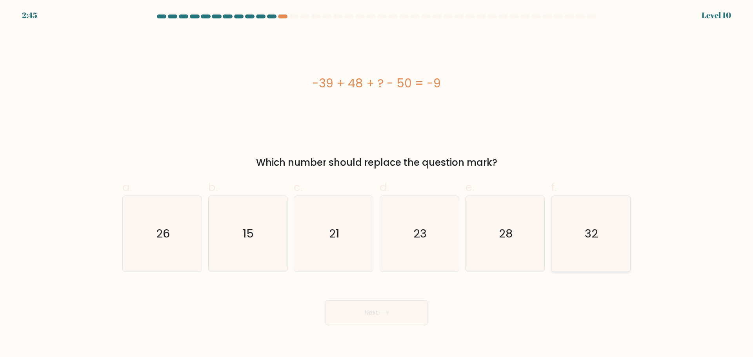
click at [574, 242] on icon "32" at bounding box center [591, 234] width 76 height 76
click at [377, 184] on input "f. 32" at bounding box center [377, 181] width 0 height 5
radio input "true"
click at [395, 313] on button "Next" at bounding box center [377, 313] width 102 height 25
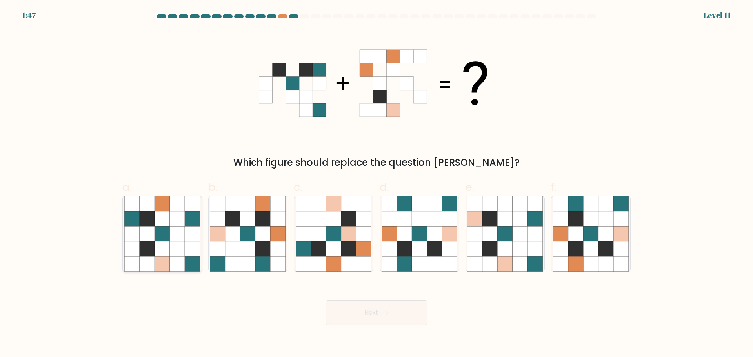
click at [169, 250] on icon at bounding box center [162, 248] width 15 height 15
click at [377, 184] on input "a." at bounding box center [377, 181] width 0 height 5
radio input "true"
click at [411, 319] on button "Next" at bounding box center [377, 313] width 102 height 25
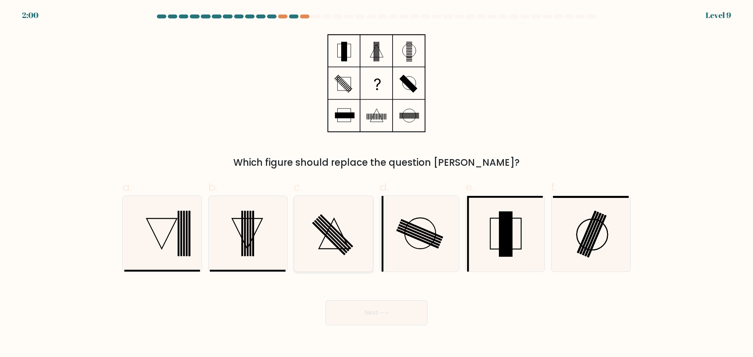
click at [347, 231] on icon at bounding box center [334, 234] width 76 height 76
click at [377, 184] on input "c." at bounding box center [377, 181] width 0 height 5
radio input "true"
click at [384, 314] on icon at bounding box center [384, 313] width 11 height 4
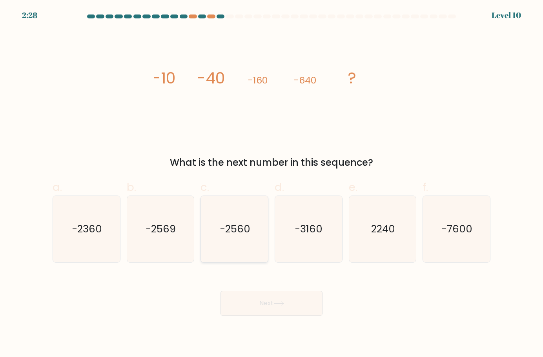
click at [246, 237] on icon "-2560" at bounding box center [234, 229] width 67 height 67
click at [272, 184] on input "c. -2560" at bounding box center [272, 181] width 0 height 5
radio input "true"
click at [259, 297] on button "Next" at bounding box center [271, 303] width 102 height 25
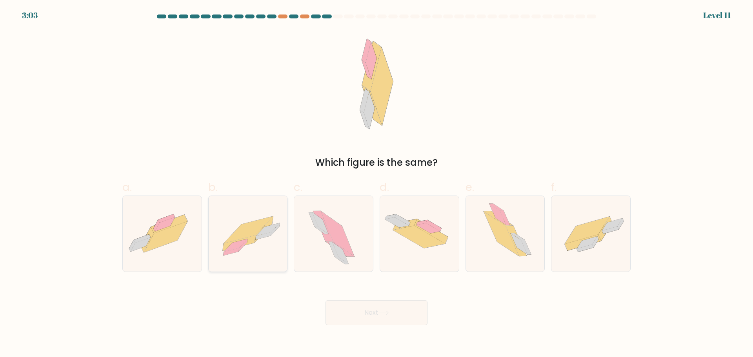
click at [259, 241] on icon at bounding box center [248, 234] width 79 height 56
click at [377, 184] on input "b." at bounding box center [377, 181] width 0 height 5
radio input "true"
click at [365, 305] on button "Next" at bounding box center [377, 313] width 102 height 25
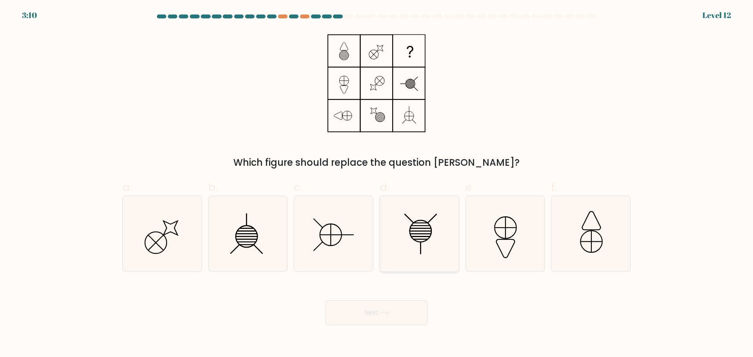
click at [436, 229] on icon at bounding box center [420, 234] width 76 height 76
click at [377, 184] on input "d." at bounding box center [377, 181] width 0 height 5
radio input "true"
click at [405, 310] on button "Next" at bounding box center [377, 313] width 102 height 25
click at [386, 307] on button "Next" at bounding box center [377, 313] width 102 height 25
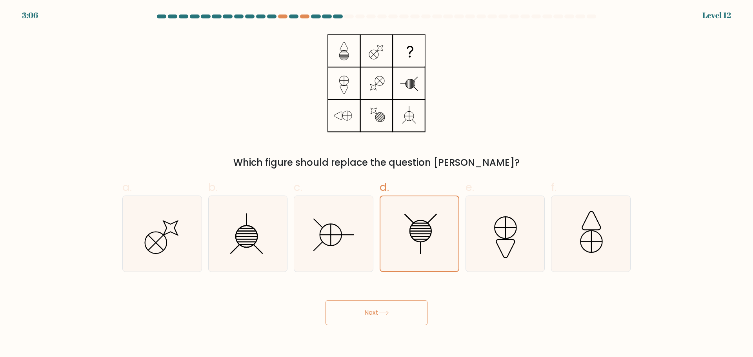
click at [378, 313] on button "Next" at bounding box center [377, 313] width 102 height 25
click at [421, 245] on line at bounding box center [421, 248] width 0 height 13
click at [377, 184] on input "d." at bounding box center [377, 181] width 0 height 5
click at [360, 319] on button "Next" at bounding box center [377, 313] width 102 height 25
click at [275, 119] on div "Which figure should replace the question mark?" at bounding box center [377, 100] width 518 height 140
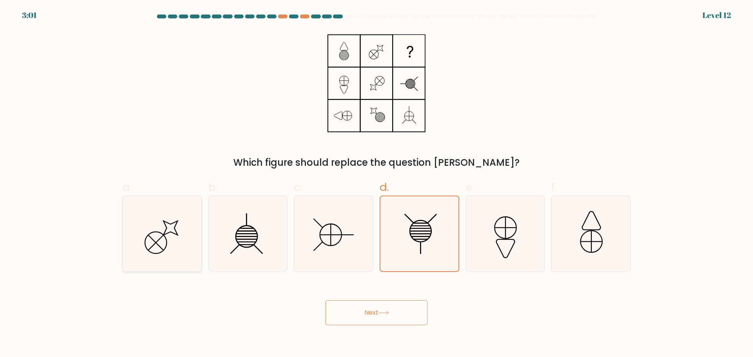
click at [161, 228] on icon at bounding box center [162, 234] width 76 height 76
click at [377, 184] on input "a." at bounding box center [377, 181] width 0 height 5
radio input "true"
click at [397, 214] on icon at bounding box center [420, 234] width 76 height 76
click at [377, 184] on input "d." at bounding box center [377, 181] width 0 height 5
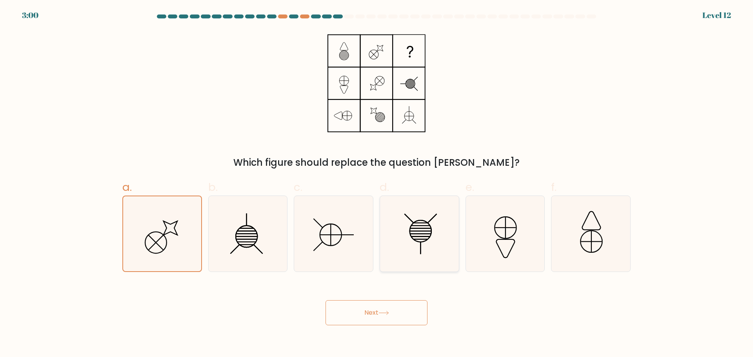
radio input "true"
click at [379, 313] on button "Next" at bounding box center [377, 313] width 102 height 25
click at [351, 231] on icon at bounding box center [334, 234] width 76 height 76
click at [377, 184] on input "c." at bounding box center [377, 181] width 0 height 5
radio input "true"
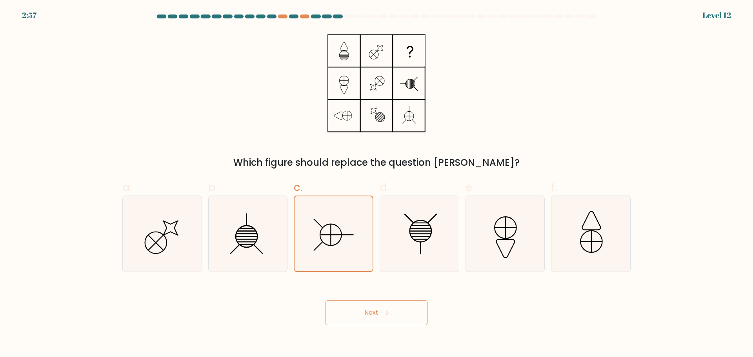
click at [377, 302] on button "Next" at bounding box center [377, 313] width 102 height 25
click at [422, 231] on icon at bounding box center [420, 234] width 76 height 76
click at [377, 184] on input "d." at bounding box center [377, 181] width 0 height 5
radio input "true"
click at [507, 228] on icon at bounding box center [505, 234] width 76 height 76
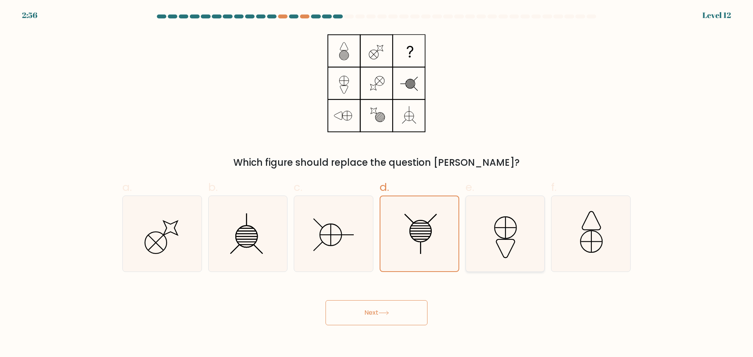
click at [377, 184] on input "e." at bounding box center [377, 181] width 0 height 5
radio input "true"
click at [587, 231] on icon at bounding box center [591, 234] width 76 height 76
click at [377, 184] on input "f." at bounding box center [377, 181] width 0 height 5
radio input "true"
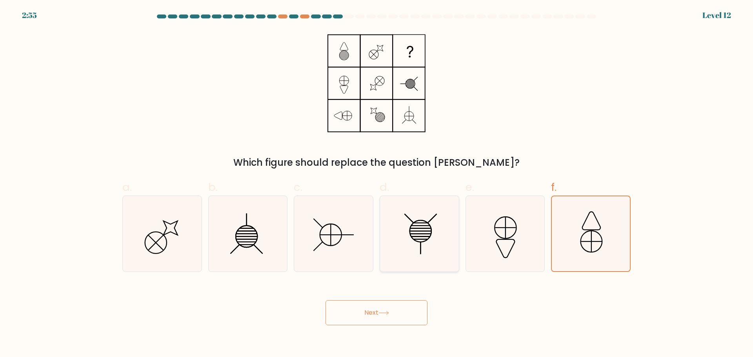
click at [415, 248] on icon at bounding box center [420, 234] width 76 height 76
click at [377, 184] on input "d." at bounding box center [377, 181] width 0 height 5
radio input "true"
click at [367, 313] on button "Next" at bounding box center [377, 313] width 102 height 25
click at [374, 104] on icon at bounding box center [377, 83] width 98 height 107
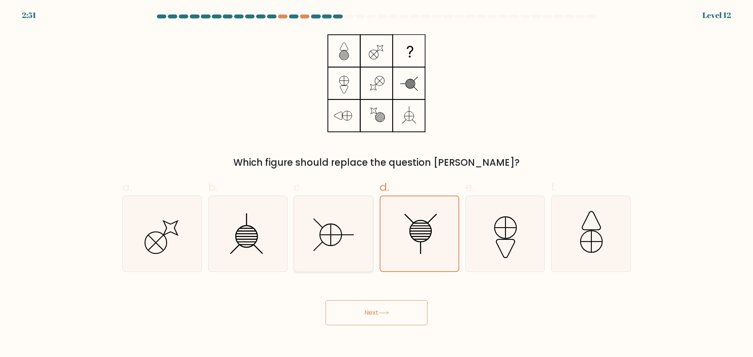
click at [307, 235] on icon at bounding box center [334, 234] width 76 height 76
click at [377, 184] on input "c." at bounding box center [377, 181] width 0 height 5
radio input "true"
click at [352, 315] on button "Next" at bounding box center [377, 313] width 102 height 25
click at [418, 247] on icon at bounding box center [420, 234] width 76 height 76
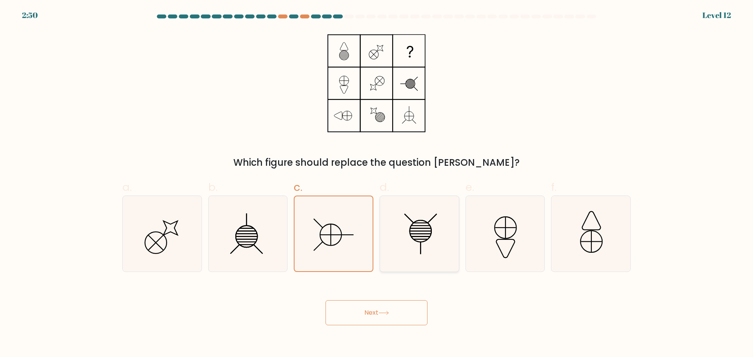
click at [377, 184] on input "d." at bounding box center [377, 181] width 0 height 5
radio input "true"
click at [559, 226] on icon at bounding box center [591, 234] width 76 height 76
click at [377, 184] on input "f." at bounding box center [377, 181] width 0 height 5
radio input "true"
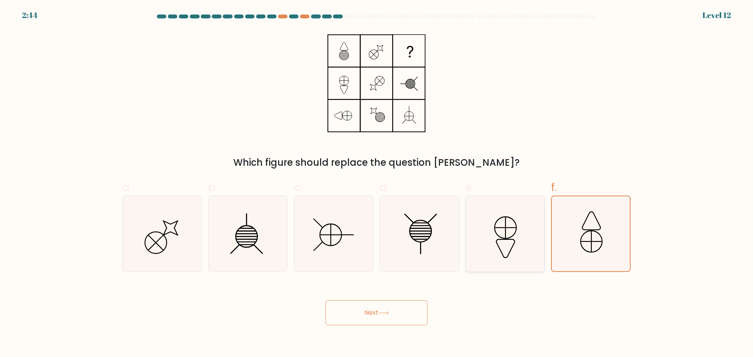
click at [496, 213] on icon at bounding box center [505, 234] width 76 height 76
click at [377, 184] on input "e." at bounding box center [377, 181] width 0 height 5
radio input "true"
drag, startPoint x: 423, startPoint y: 248, endPoint x: 416, endPoint y: 284, distance: 36.7
click at [423, 257] on icon at bounding box center [420, 234] width 76 height 76
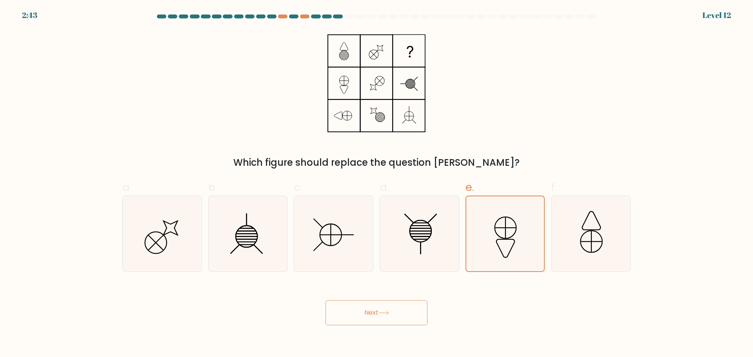
click at [377, 184] on input "d." at bounding box center [377, 181] width 0 height 5
radio input "true"
click at [405, 311] on button "Next" at bounding box center [377, 313] width 102 height 25
drag, startPoint x: 405, startPoint y: 311, endPoint x: 397, endPoint y: 304, distance: 10.3
click at [404, 311] on button "Next" at bounding box center [377, 313] width 102 height 25
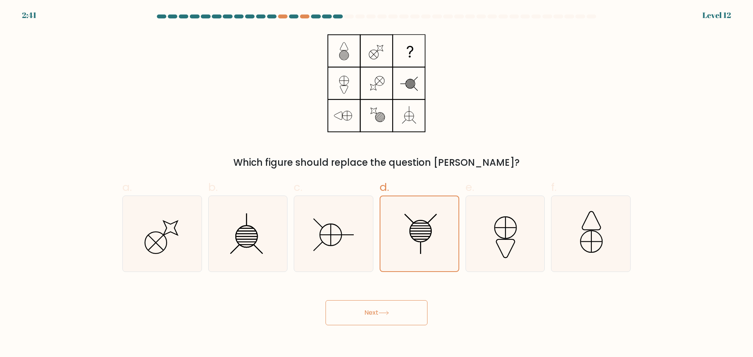
click at [718, 14] on div "Level 12" at bounding box center [717, 15] width 29 height 12
click at [323, 230] on icon at bounding box center [334, 234] width 76 height 76
click at [377, 184] on input "c." at bounding box center [377, 181] width 0 height 5
radio input "true"
click at [380, 324] on button "Next" at bounding box center [377, 313] width 102 height 25
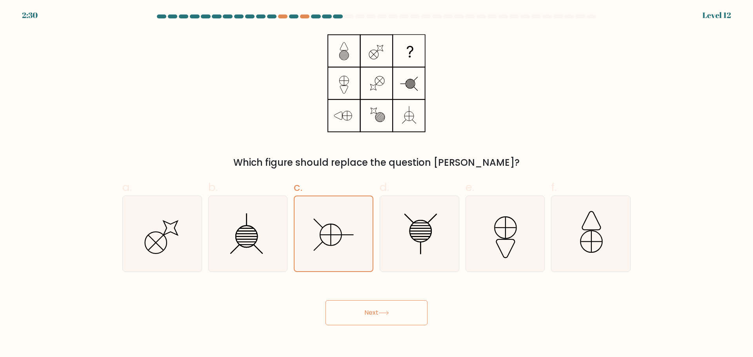
click at [375, 316] on button "Next" at bounding box center [377, 313] width 102 height 25
click at [340, 17] on div at bounding box center [337, 17] width 9 height 4
click at [219, 214] on icon at bounding box center [248, 234] width 76 height 76
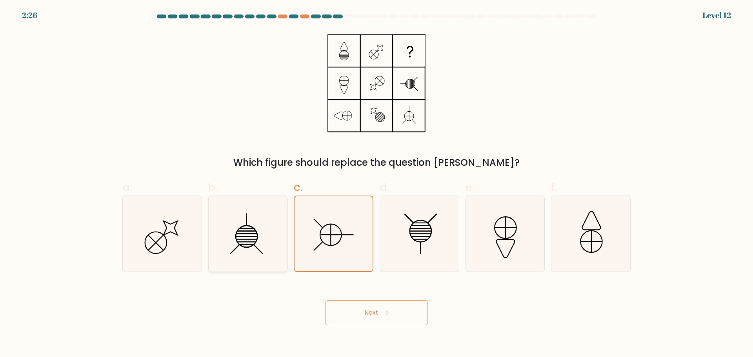
click at [377, 184] on input "b." at bounding box center [377, 181] width 0 height 5
radio input "true"
click at [474, 257] on icon at bounding box center [505, 234] width 76 height 76
click at [377, 184] on input "e." at bounding box center [377, 181] width 0 height 5
radio input "true"
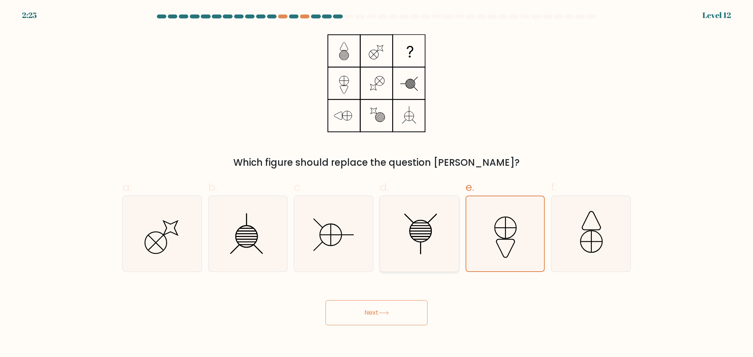
click at [412, 241] on icon at bounding box center [420, 234] width 76 height 76
click at [377, 184] on input "d." at bounding box center [377, 181] width 0 height 5
radio input "true"
drag, startPoint x: 383, startPoint y: 313, endPoint x: 368, endPoint y: 309, distance: 14.8
click at [368, 309] on button "Next" at bounding box center [377, 313] width 102 height 25
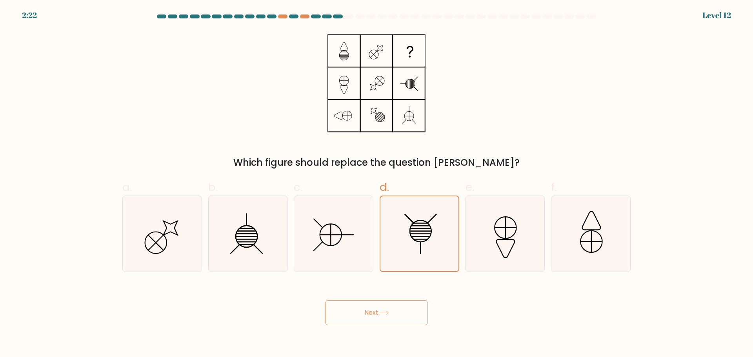
click at [381, 275] on form at bounding box center [376, 170] width 753 height 311
click at [348, 269] on icon at bounding box center [334, 234] width 76 height 76
click at [377, 184] on input "c." at bounding box center [377, 181] width 0 height 5
radio input "true"
click at [166, 231] on icon at bounding box center [162, 234] width 76 height 76
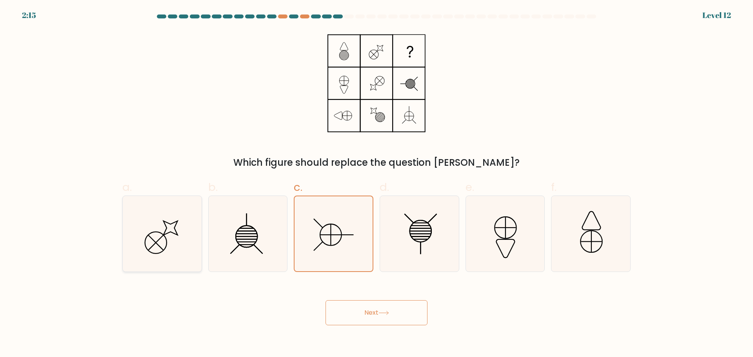
click at [377, 184] on input "a." at bounding box center [377, 181] width 0 height 5
radio input "true"
click at [335, 306] on button "Next" at bounding box center [377, 313] width 102 height 25
click at [245, 245] on icon at bounding box center [248, 234] width 76 height 76
click at [377, 184] on input "b." at bounding box center [377, 181] width 0 height 5
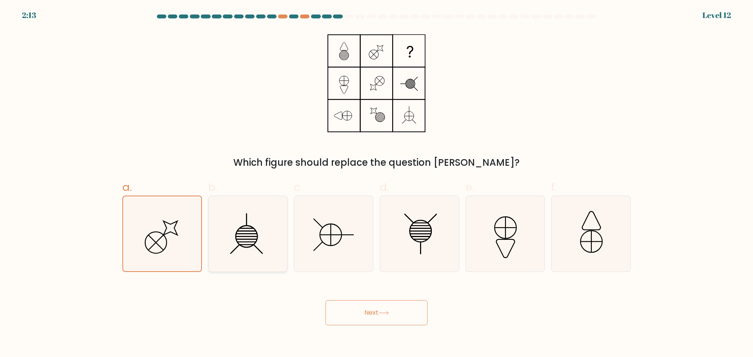
radio input "true"
click at [414, 327] on body "2:13 Level 12" at bounding box center [376, 178] width 753 height 357
click at [369, 294] on div "Next" at bounding box center [377, 304] width 518 height 44
click at [366, 314] on button "Next" at bounding box center [377, 313] width 102 height 25
click at [311, 261] on icon at bounding box center [334, 234] width 76 height 76
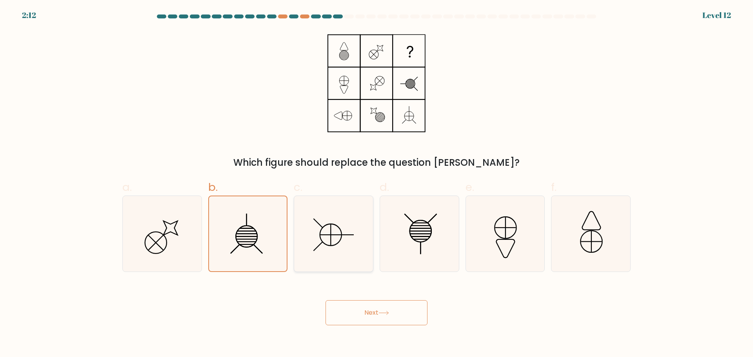
click at [377, 184] on input "c." at bounding box center [377, 181] width 0 height 5
radio input "true"
click at [365, 306] on button "Next" at bounding box center [377, 313] width 102 height 25
click at [401, 250] on icon at bounding box center [420, 234] width 76 height 76
click at [377, 184] on input "d." at bounding box center [377, 181] width 0 height 5
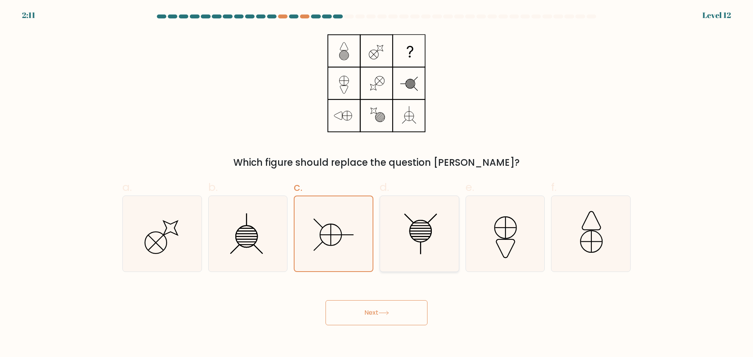
radio input "true"
click at [415, 318] on button "Next" at bounding box center [377, 313] width 102 height 25
click at [417, 305] on button "Next" at bounding box center [377, 313] width 102 height 25
click at [410, 320] on button "Next" at bounding box center [377, 313] width 102 height 25
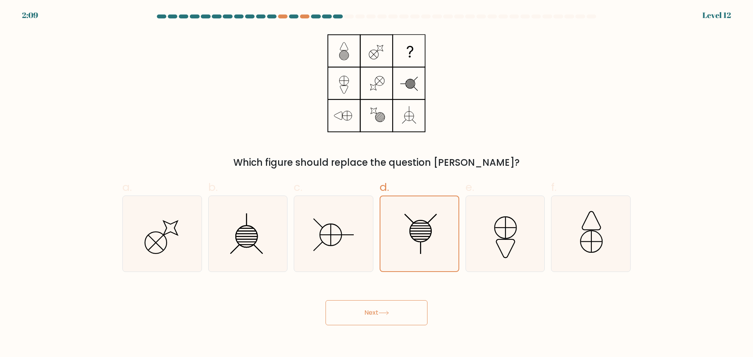
click at [410, 320] on button "Next" at bounding box center [377, 313] width 102 height 25
click at [530, 242] on icon at bounding box center [505, 234] width 76 height 76
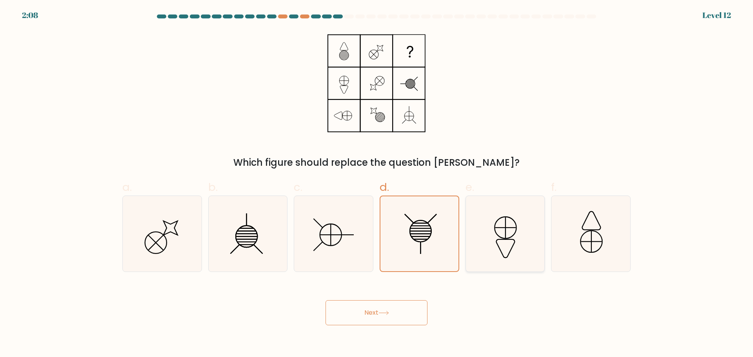
click at [377, 184] on input "e." at bounding box center [377, 181] width 0 height 5
radio input "true"
click at [352, 312] on button "Next" at bounding box center [377, 313] width 102 height 25
click at [575, 238] on icon at bounding box center [591, 234] width 76 height 76
click at [377, 184] on input "f." at bounding box center [377, 181] width 0 height 5
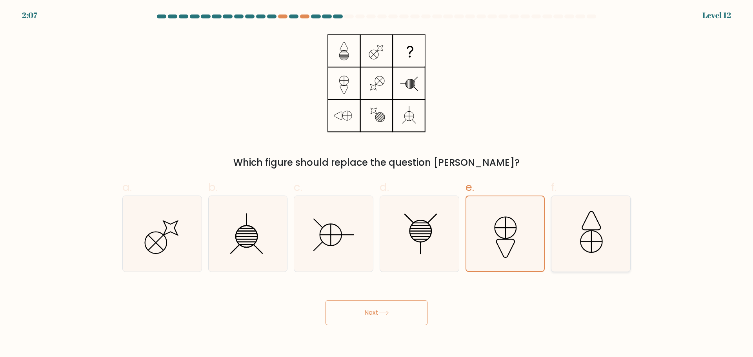
radio input "true"
click at [372, 319] on button "Next" at bounding box center [377, 313] width 102 height 25
click at [324, 256] on icon at bounding box center [334, 234] width 76 height 76
click at [377, 184] on input "c." at bounding box center [377, 181] width 0 height 5
radio input "true"
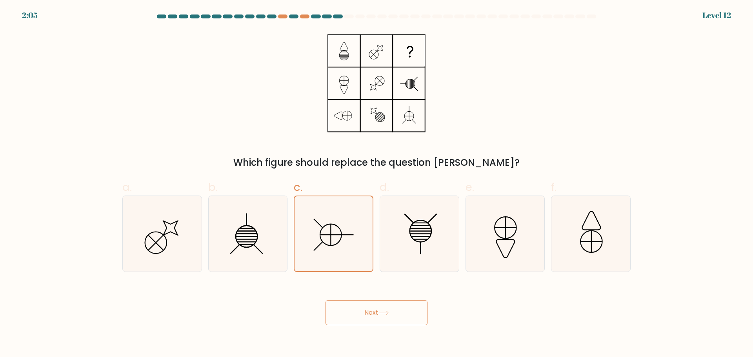
click at [349, 304] on button "Next" at bounding box center [377, 313] width 102 height 25
click at [261, 245] on icon at bounding box center [248, 234] width 76 height 76
click at [377, 184] on input "b." at bounding box center [377, 181] width 0 height 5
radio input "true"
click at [347, 322] on button "Next" at bounding box center [377, 313] width 102 height 25
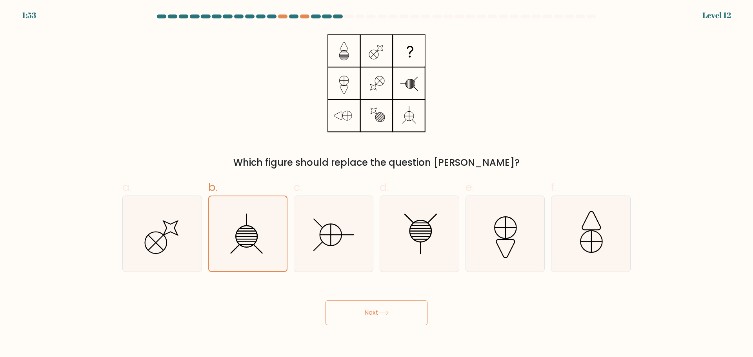
click at [421, 60] on rect at bounding box center [409, 50] width 31 height 31
click at [418, 52] on rect at bounding box center [409, 50] width 31 height 31
click at [410, 51] on rect at bounding box center [409, 50] width 31 height 31
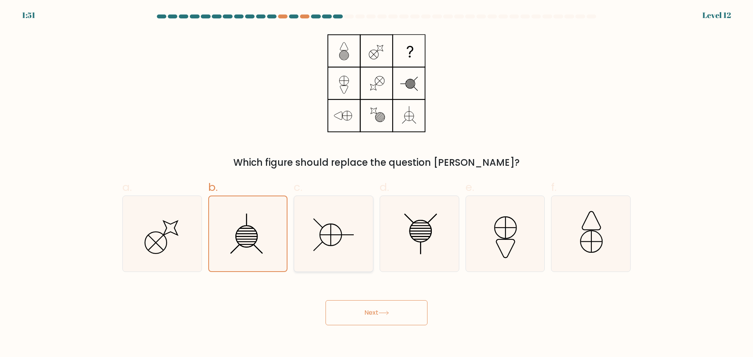
click at [330, 261] on icon at bounding box center [334, 234] width 76 height 76
click at [377, 184] on input "c." at bounding box center [377, 181] width 0 height 5
radio input "true"
drag, startPoint x: 237, startPoint y: 283, endPoint x: 176, endPoint y: 223, distance: 86.0
click at [238, 283] on div "Next" at bounding box center [377, 304] width 518 height 44
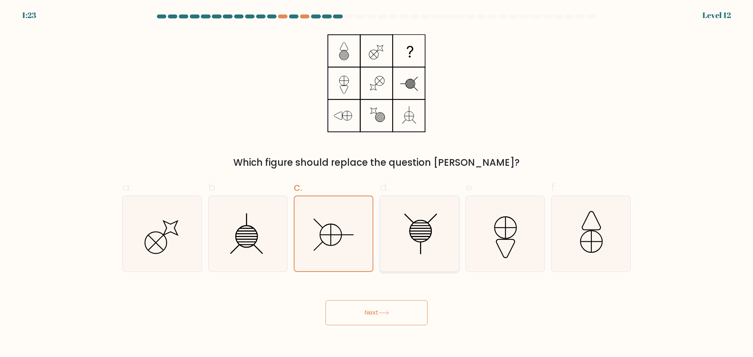
click at [399, 228] on icon at bounding box center [420, 234] width 76 height 76
click at [377, 184] on input "d." at bounding box center [377, 181] width 0 height 5
radio input "true"
click at [372, 303] on button "Next" at bounding box center [377, 313] width 102 height 25
click at [376, 312] on button "Next" at bounding box center [377, 313] width 102 height 25
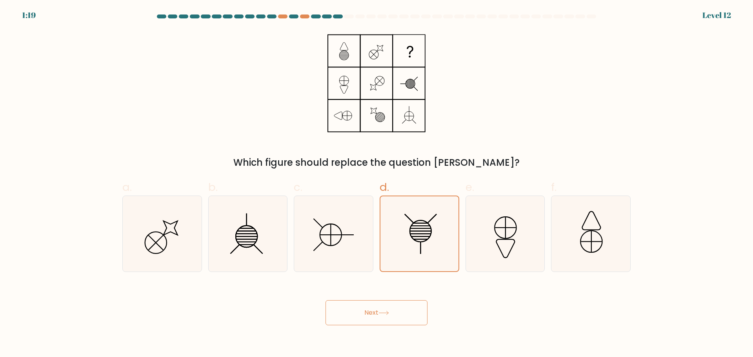
click at [376, 312] on button "Next" at bounding box center [377, 313] width 102 height 25
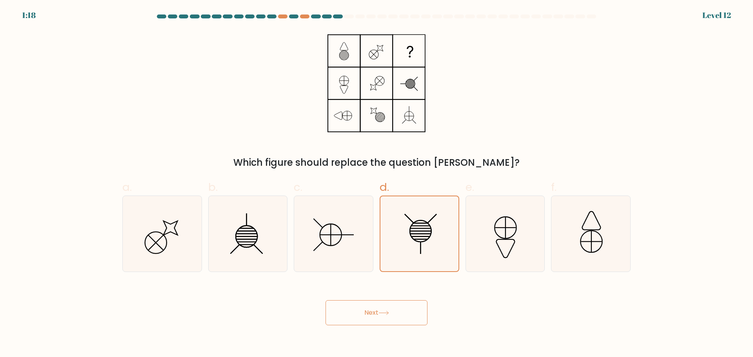
click at [376, 312] on button "Next" at bounding box center [377, 313] width 102 height 25
click at [340, 118] on icon at bounding box center [377, 83] width 98 height 107
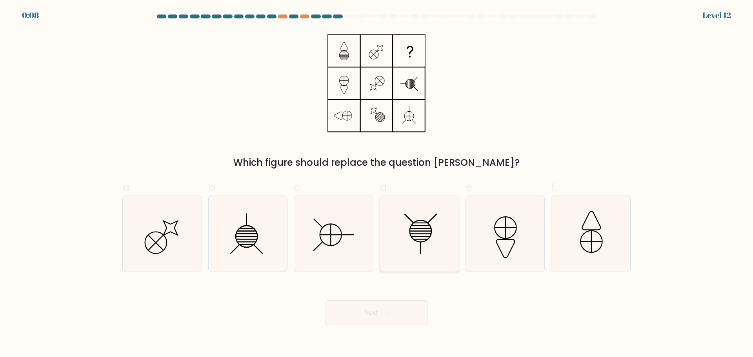
click at [405, 228] on icon at bounding box center [420, 234] width 76 height 76
click at [377, 184] on input "d." at bounding box center [377, 181] width 0 height 5
radio input "true"
click at [382, 315] on button "Next" at bounding box center [377, 313] width 102 height 25
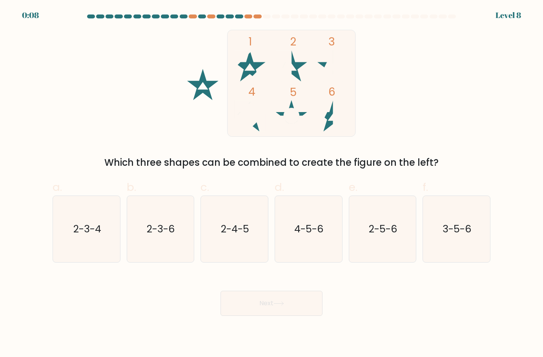
click at [250, 64] on rect at bounding box center [292, 83] width 128 height 107
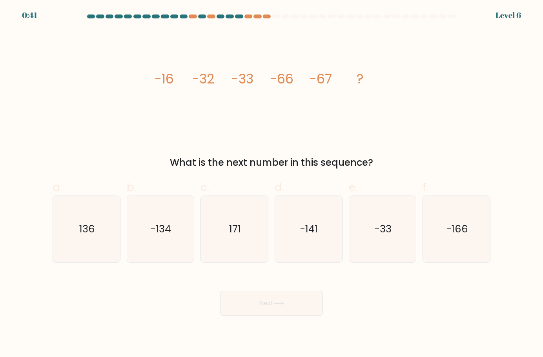
click at [297, 138] on div "image/svg+xml -16 -32 -33 -66 -67 ? What is the next number in this sequence?" at bounding box center [271, 100] width 447 height 140
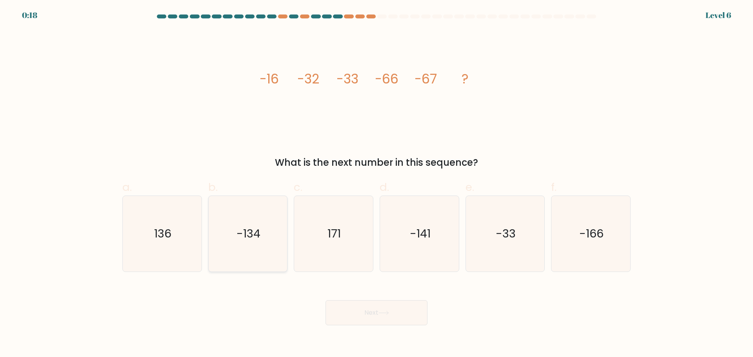
click at [233, 245] on icon "-134" at bounding box center [248, 234] width 76 height 76
click at [377, 184] on input "b. -134" at bounding box center [377, 181] width 0 height 5
radio input "true"
click at [357, 314] on button "Next" at bounding box center [377, 313] width 102 height 25
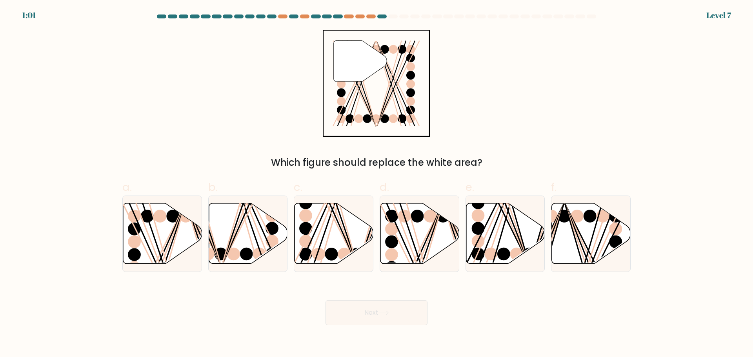
click at [208, 124] on div "" Which figure should replace the white area?" at bounding box center [377, 100] width 518 height 140
click at [350, 239] on line at bounding box center [339, 201] width 36 height 127
click at [377, 184] on input "c." at bounding box center [377, 181] width 0 height 5
radio input "true"
click at [371, 320] on button "Next" at bounding box center [377, 313] width 102 height 25
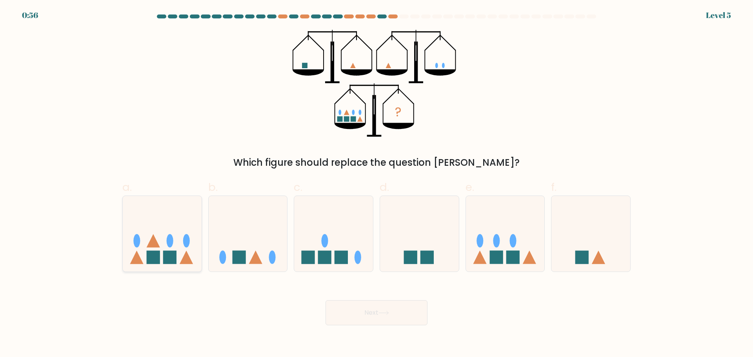
click at [194, 260] on icon at bounding box center [162, 233] width 79 height 65
click at [377, 184] on input "a." at bounding box center [377, 181] width 0 height 5
radio input "true"
click at [395, 321] on button "Next" at bounding box center [377, 313] width 102 height 25
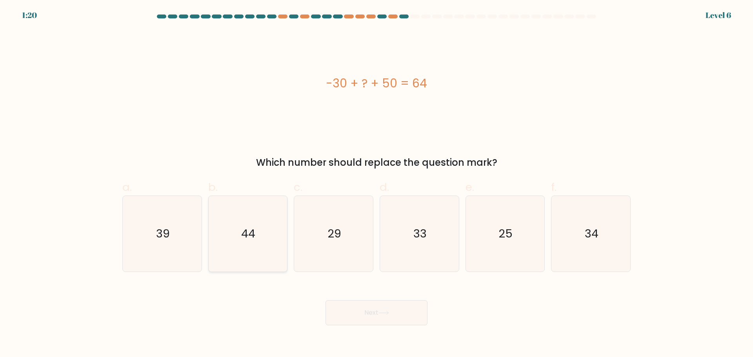
click at [266, 266] on icon "44" at bounding box center [248, 234] width 76 height 76
click at [377, 184] on input "b. 44" at bounding box center [377, 181] width 0 height 5
radio input "true"
click at [368, 324] on button "Next" at bounding box center [377, 313] width 102 height 25
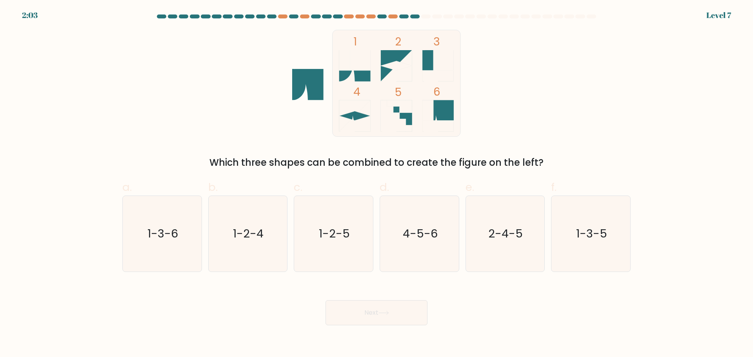
drag, startPoint x: 370, startPoint y: 317, endPoint x: 253, endPoint y: 297, distance: 118.6
click at [253, 297] on div "Next" at bounding box center [377, 304] width 518 height 44
click at [199, 249] on icon "1-3-6" at bounding box center [162, 234] width 76 height 76
click at [377, 184] on input "a. 1-3-6" at bounding box center [377, 181] width 0 height 5
radio input "true"
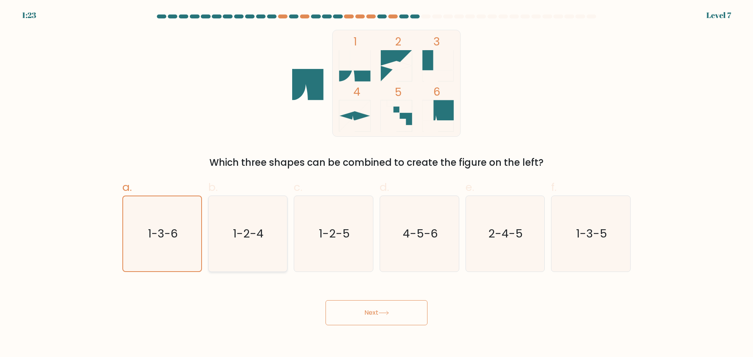
click at [250, 242] on icon "1-2-4" at bounding box center [248, 234] width 76 height 76
click at [377, 184] on input "b. 1-2-4" at bounding box center [377, 181] width 0 height 5
radio input "true"
click at [190, 241] on icon "1-3-6" at bounding box center [162, 234] width 76 height 76
click at [377, 184] on input "a. 1-3-6" at bounding box center [377, 181] width 0 height 5
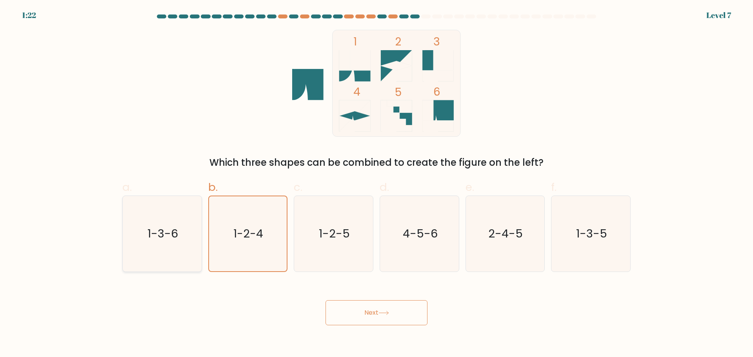
radio input "true"
click at [372, 319] on button "Next" at bounding box center [377, 313] width 102 height 25
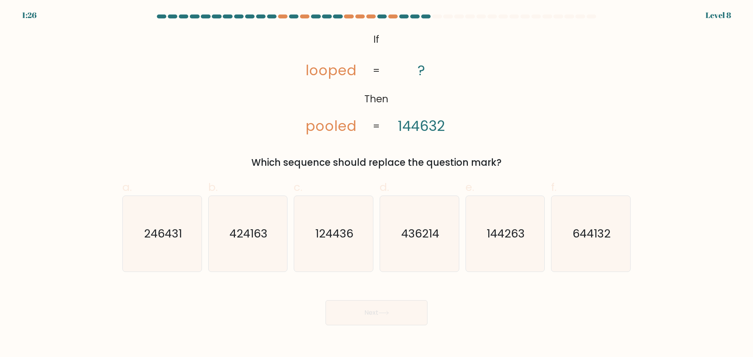
drag, startPoint x: 182, startPoint y: 140, endPoint x: 259, endPoint y: 68, distance: 105.7
click at [259, 68] on div "@import url('https://fonts.googleapis.com/css?family=Abril+Fatface:400,100,100i…" at bounding box center [377, 100] width 518 height 140
click at [543, 248] on icon "644132" at bounding box center [591, 234] width 76 height 76
click at [377, 184] on input "f. 644132" at bounding box center [377, 181] width 0 height 5
radio input "true"
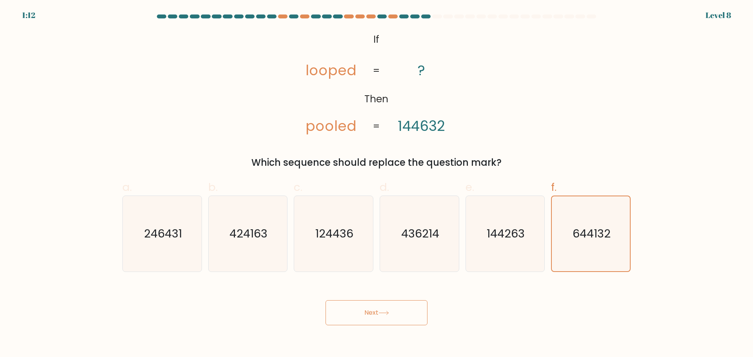
click at [381, 311] on icon at bounding box center [384, 313] width 11 height 4
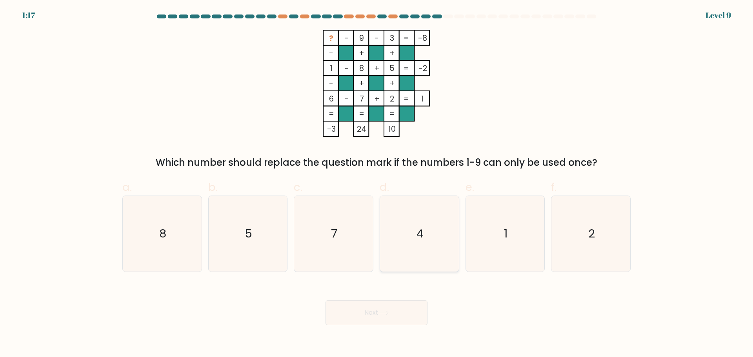
click at [423, 238] on text "4" at bounding box center [420, 234] width 7 height 16
click at [377, 184] on input "d. 4" at bounding box center [377, 181] width 0 height 5
radio input "true"
click at [398, 318] on button "Next" at bounding box center [377, 313] width 102 height 25
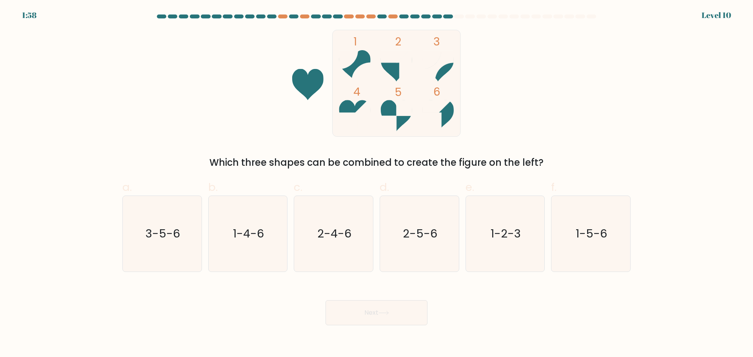
click at [216, 88] on div "1 2 3 4 5 6 Which three shapes can be combined to create the figure on the left?" at bounding box center [377, 100] width 518 height 140
click at [258, 234] on text "1-4-6" at bounding box center [248, 234] width 31 height 16
click at [377, 184] on input "b. 1-4-6" at bounding box center [377, 181] width 0 height 5
radio input "true"
click at [388, 313] on icon at bounding box center [384, 313] width 11 height 4
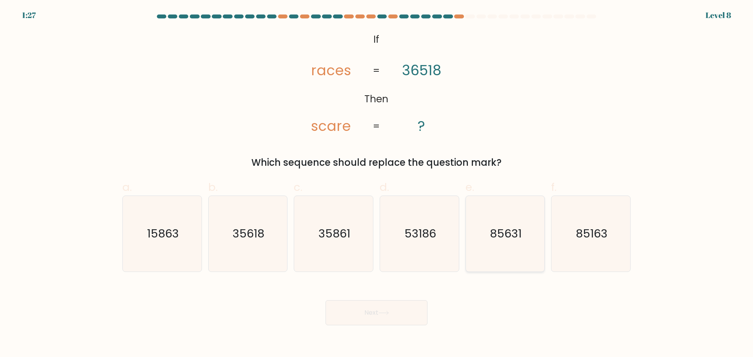
click at [513, 243] on icon "85631" at bounding box center [505, 234] width 76 height 76
click at [377, 184] on input "e. 85631" at bounding box center [377, 181] width 0 height 5
radio input "true"
click at [352, 321] on button "Next" at bounding box center [377, 313] width 102 height 25
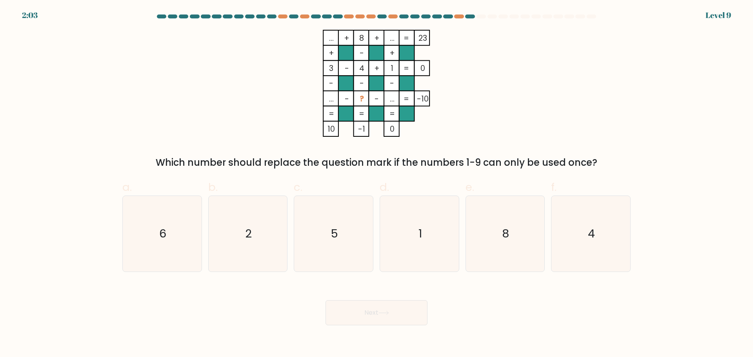
drag, startPoint x: 282, startPoint y: 123, endPoint x: 247, endPoint y: 108, distance: 38.5
click at [247, 108] on div "... + 8 + ... 23 + - + 3 - 4 + 1 0 - - - ... - ? - ... = -10 = = = = 10 -1 0 = …" at bounding box center [377, 100] width 518 height 140
click at [310, 224] on icon "5" at bounding box center [334, 234] width 76 height 76
click at [377, 184] on input "c. 5" at bounding box center [377, 181] width 0 height 5
radio input "true"
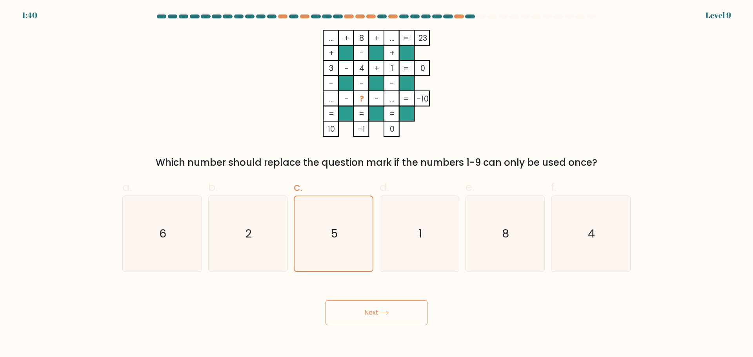
click at [388, 330] on body "1:40 Level 9" at bounding box center [376, 178] width 753 height 357
click at [380, 317] on button "Next" at bounding box center [377, 313] width 102 height 25
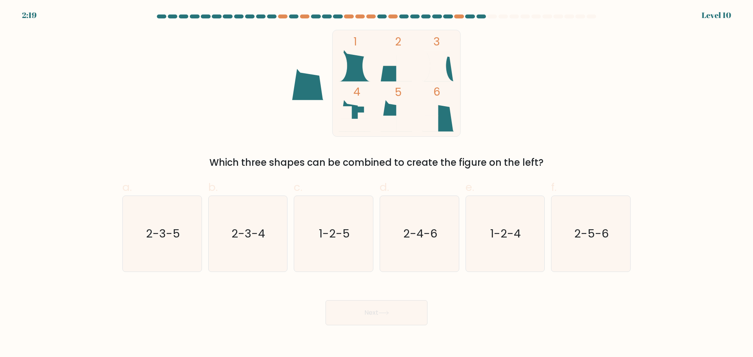
drag, startPoint x: 249, startPoint y: 102, endPoint x: 209, endPoint y: 86, distance: 42.5
click at [209, 86] on div "1 2 3 4 5 6 Which three shapes can be combined to create the figure on the left?" at bounding box center [377, 100] width 518 height 140
click at [543, 235] on text "2-5-6" at bounding box center [592, 234] width 35 height 16
click at [377, 184] on input "f. 2-5-6" at bounding box center [377, 181] width 0 height 5
radio input "true"
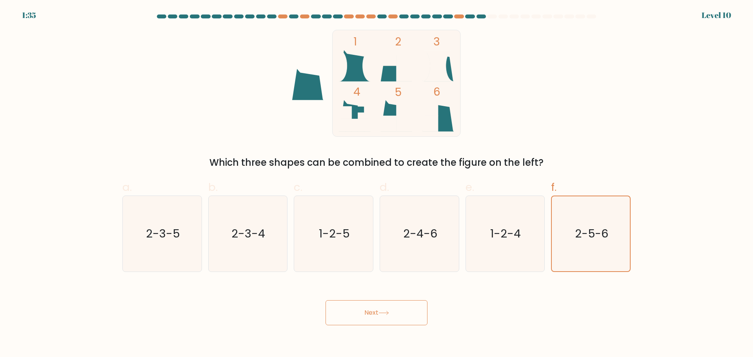
click at [401, 317] on button "Next" at bounding box center [377, 313] width 102 height 25
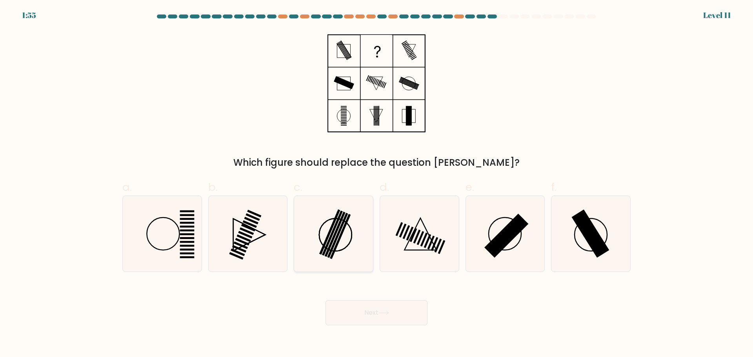
click at [332, 242] on rect at bounding box center [335, 234] width 20 height 45
click at [377, 184] on input "c." at bounding box center [377, 181] width 0 height 5
radio input "true"
click at [366, 311] on button "Next" at bounding box center [377, 313] width 102 height 25
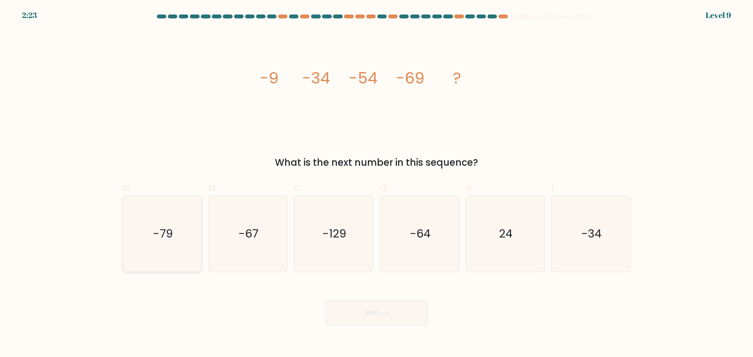
click at [127, 244] on icon "-79" at bounding box center [162, 234] width 76 height 76
click at [377, 184] on input "a. -79" at bounding box center [377, 181] width 0 height 5
radio input "true"
click at [397, 315] on button "Next" at bounding box center [377, 313] width 102 height 25
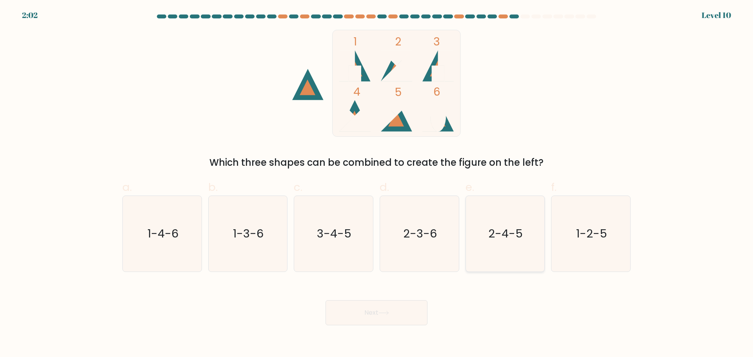
click at [517, 251] on icon "2-4-5" at bounding box center [505, 234] width 76 height 76
click at [377, 184] on input "e. 2-4-5" at bounding box center [377, 181] width 0 height 5
radio input "true"
click at [404, 311] on button "Next" at bounding box center [377, 313] width 102 height 25
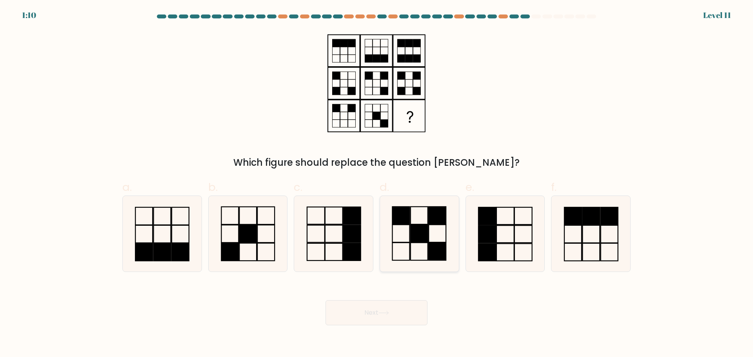
click at [422, 239] on rect at bounding box center [419, 234] width 17 height 18
click at [377, 184] on input "d." at bounding box center [377, 181] width 0 height 5
radio input "true"
click at [259, 259] on icon at bounding box center [248, 234] width 76 height 76
click at [377, 184] on input "b." at bounding box center [377, 181] width 0 height 5
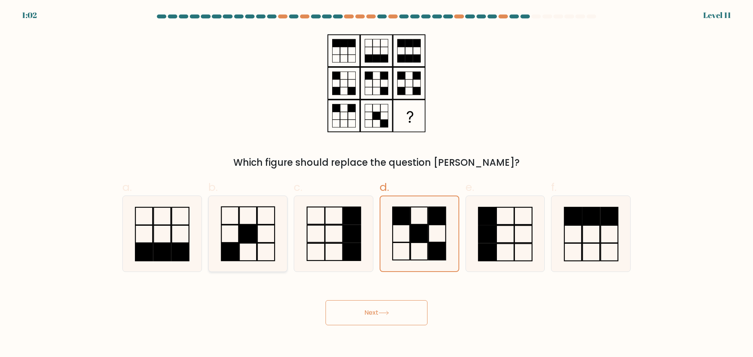
radio input "true"
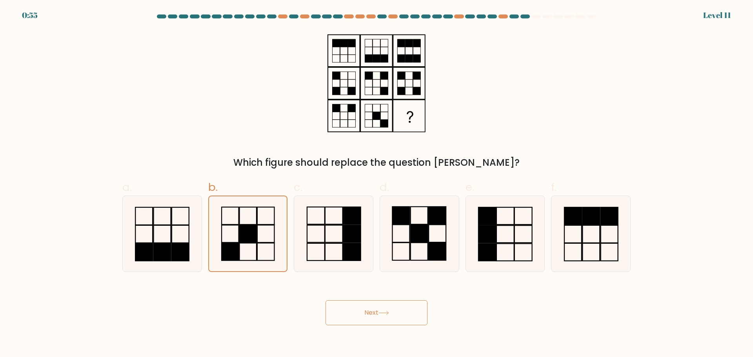
click at [387, 304] on button "Next" at bounding box center [377, 313] width 102 height 25
click at [382, 318] on button "Next" at bounding box center [377, 313] width 102 height 25
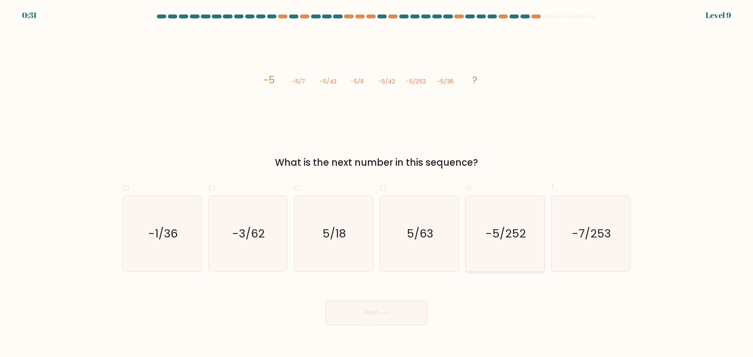
click at [538, 227] on icon "-5/252" at bounding box center [505, 234] width 76 height 76
click at [377, 184] on input "e. -5/252" at bounding box center [377, 181] width 0 height 5
radio input "true"
click at [395, 310] on button "Next" at bounding box center [377, 313] width 102 height 25
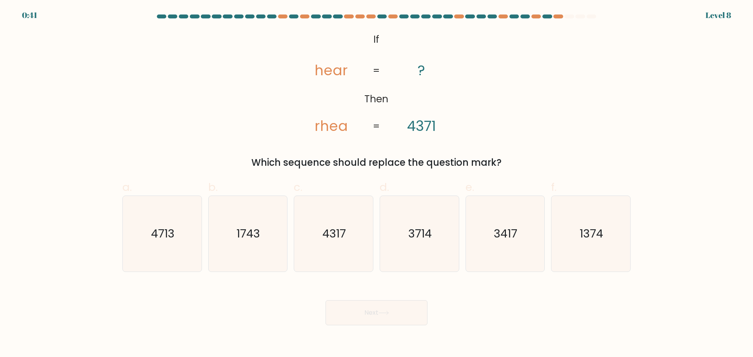
click at [305, 90] on icon "@import url('[URL][DOMAIN_NAME]); If Then hear [PERSON_NAME] ? 4371 = =" at bounding box center [377, 83] width 174 height 107
drag, startPoint x: 224, startPoint y: 100, endPoint x: 222, endPoint y: 75, distance: 25.5
click at [222, 75] on div "@import url('[URL][DOMAIN_NAME]); If Then hear [PERSON_NAME] ? 4371 = = Which s…" at bounding box center [377, 100] width 518 height 140
click at [413, 243] on icon "3714" at bounding box center [420, 234] width 76 height 76
click at [377, 184] on input "d. 3714" at bounding box center [377, 181] width 0 height 5
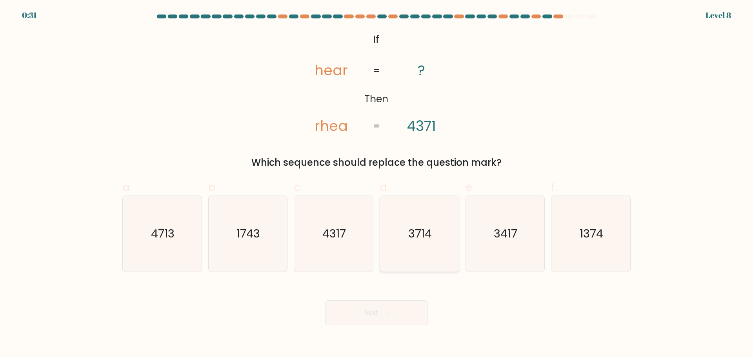
radio input "true"
click at [501, 242] on icon "3417" at bounding box center [505, 234] width 76 height 76
click at [377, 184] on input "e. 3417" at bounding box center [377, 181] width 0 height 5
radio input "true"
click at [401, 244] on icon "3714" at bounding box center [420, 234] width 76 height 76
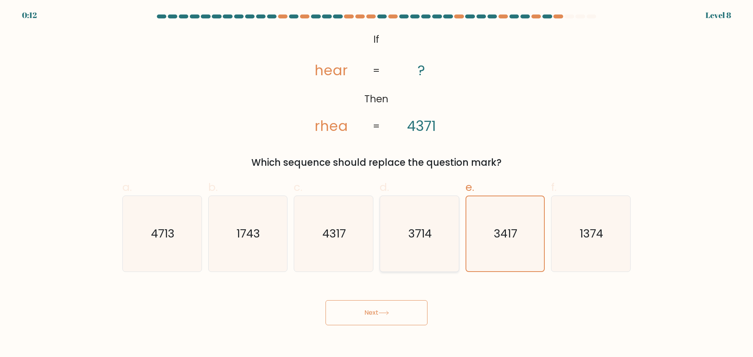
click at [377, 184] on input "d. 3714" at bounding box center [377, 181] width 0 height 5
radio input "true"
click at [391, 321] on button "Next" at bounding box center [377, 313] width 102 height 25
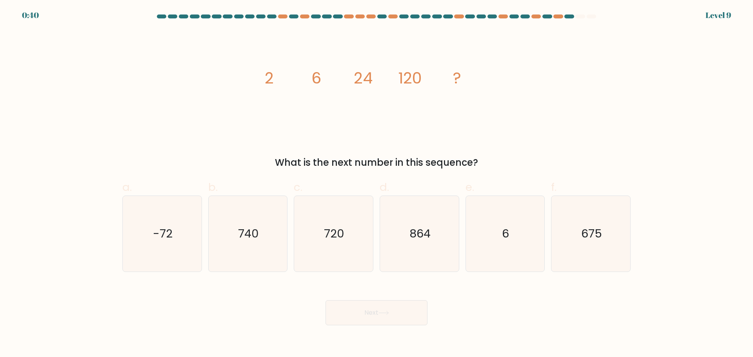
drag, startPoint x: 345, startPoint y: 226, endPoint x: 348, endPoint y: 285, distance: 58.9
click at [345, 227] on icon "720" at bounding box center [334, 234] width 76 height 76
click at [377, 184] on input "c. 720" at bounding box center [377, 181] width 0 height 5
radio input "true"
click at [358, 310] on button "Next" at bounding box center [377, 313] width 102 height 25
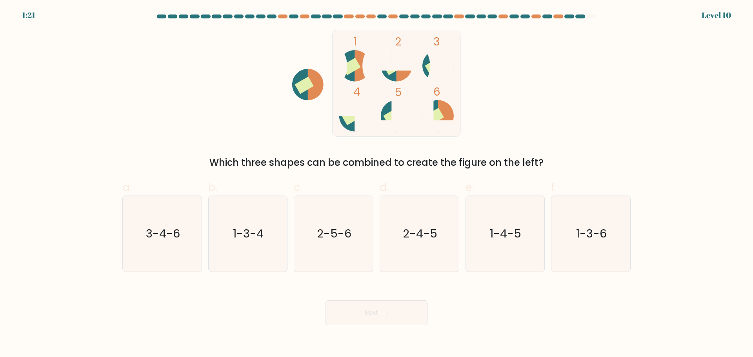
drag, startPoint x: 242, startPoint y: 94, endPoint x: 215, endPoint y: 71, distance: 35.4
click at [215, 71] on div "1 2 3 4 5 6 Which three shapes can be combined to create the figure on the left?" at bounding box center [377, 100] width 518 height 140
click at [273, 247] on icon "1-3-4" at bounding box center [248, 234] width 76 height 76
click at [377, 184] on input "b. 1-3-4" at bounding box center [377, 181] width 0 height 5
radio input "true"
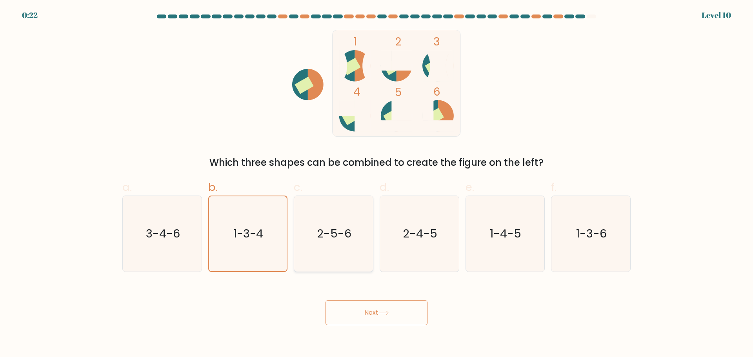
click at [328, 241] on text "2-5-6" at bounding box center [334, 234] width 35 height 16
click at [377, 184] on input "c. 2-5-6" at bounding box center [377, 181] width 0 height 5
radio input "true"
click at [372, 307] on button "Next" at bounding box center [377, 313] width 102 height 25
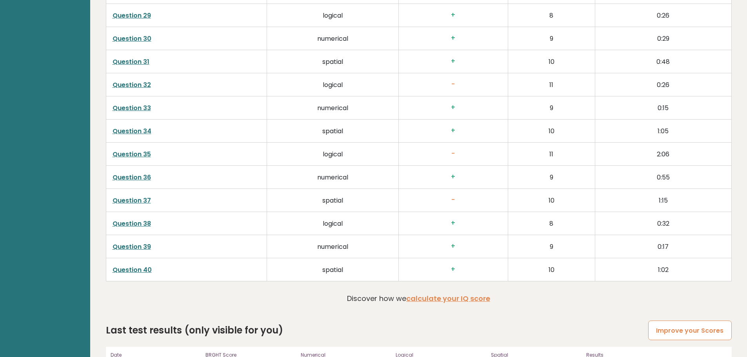
scroll to position [2044, 0]
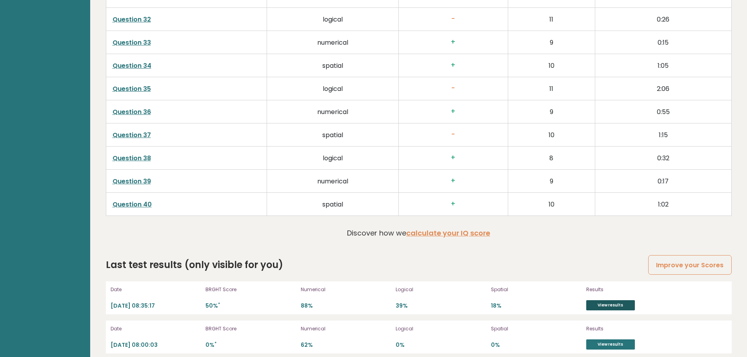
click at [591, 301] on link "View results" at bounding box center [611, 306] width 49 height 10
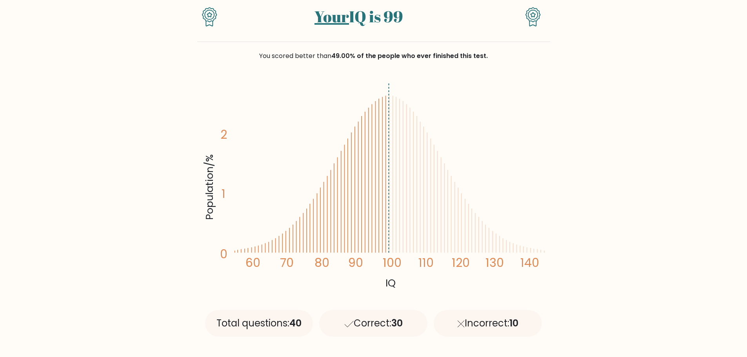
scroll to position [63, 0]
